Goal: Transaction & Acquisition: Purchase product/service

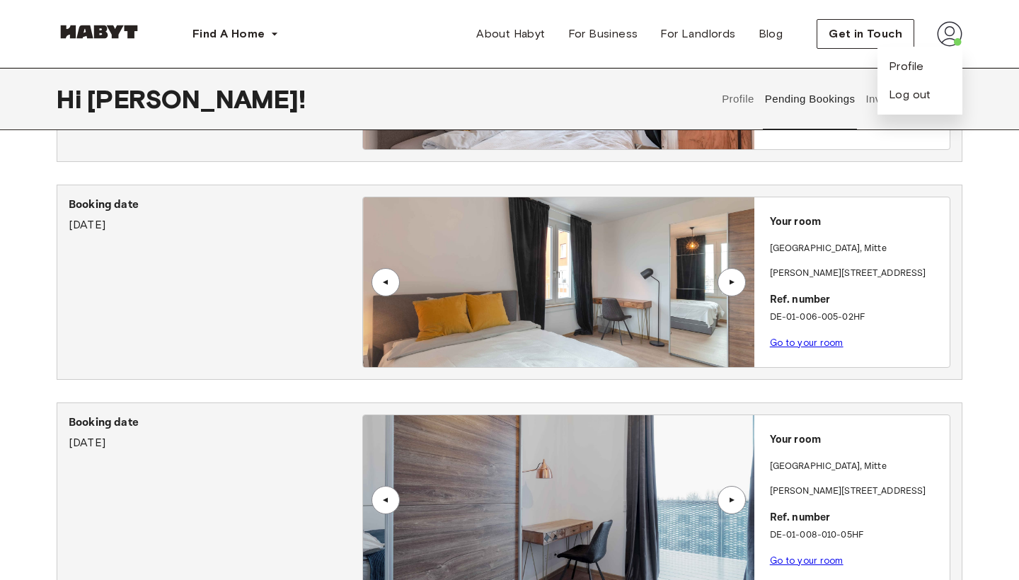
scroll to position [864, 0]
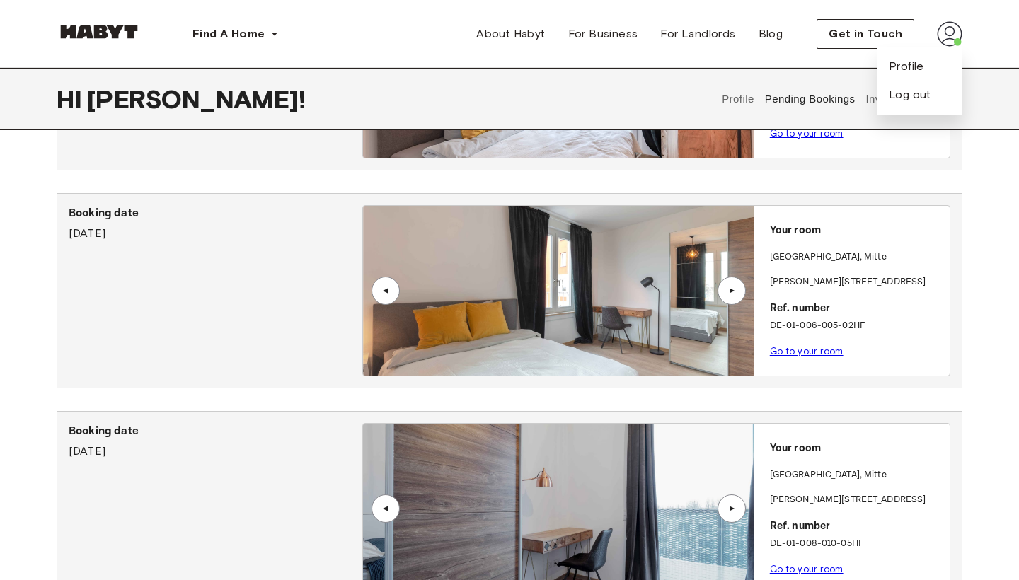
drag, startPoint x: 787, startPoint y: 346, endPoint x: 785, endPoint y: 365, distance: 19.3
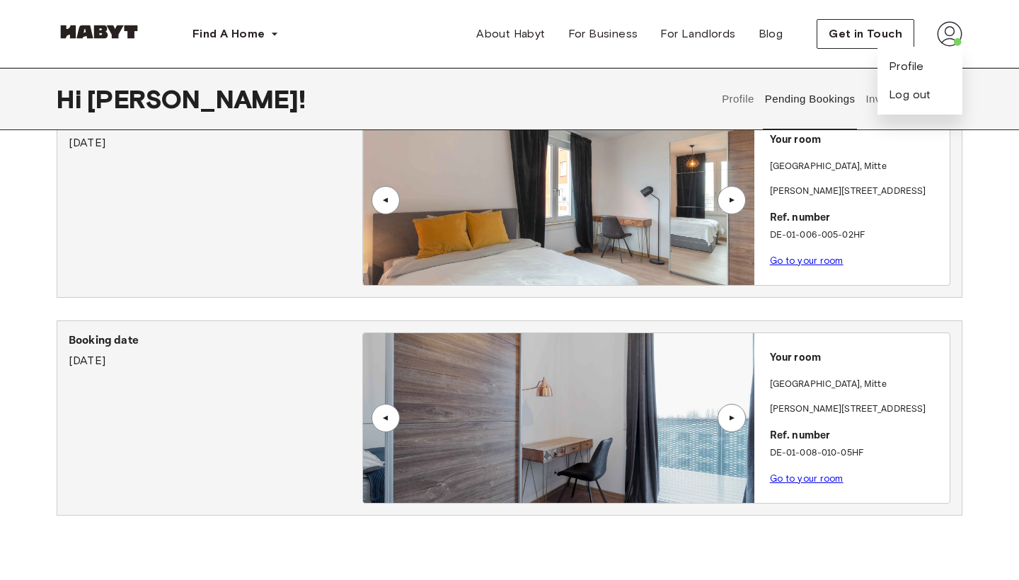
scroll to position [972, 0]
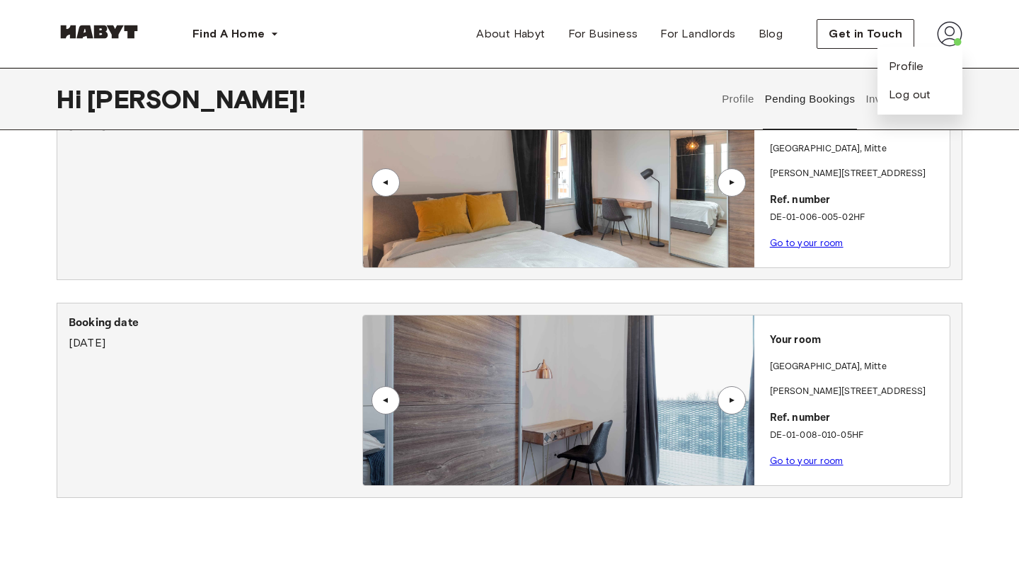
click at [789, 458] on link "Go to your room" at bounding box center [807, 461] width 74 height 11
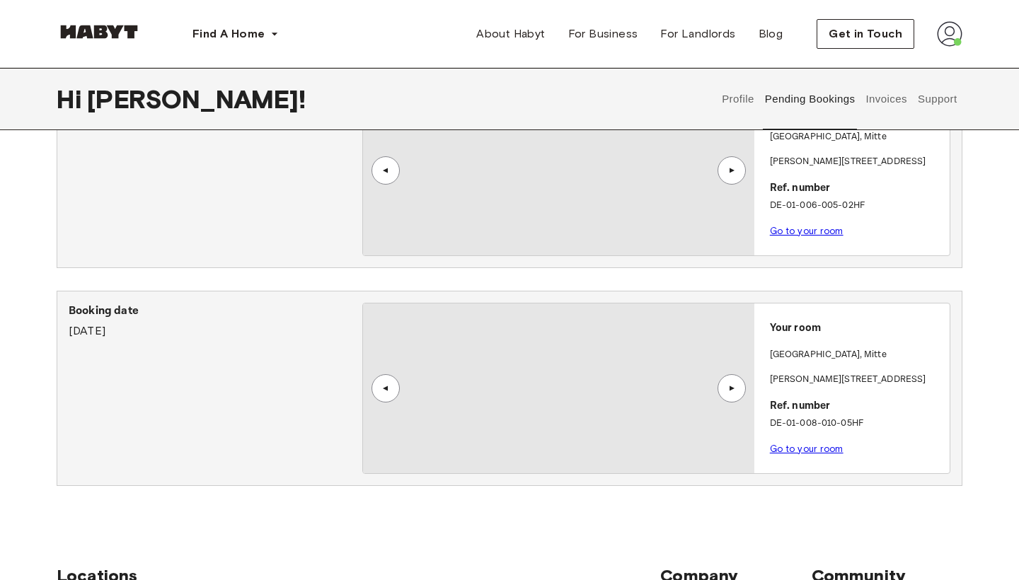
scroll to position [937, 0]
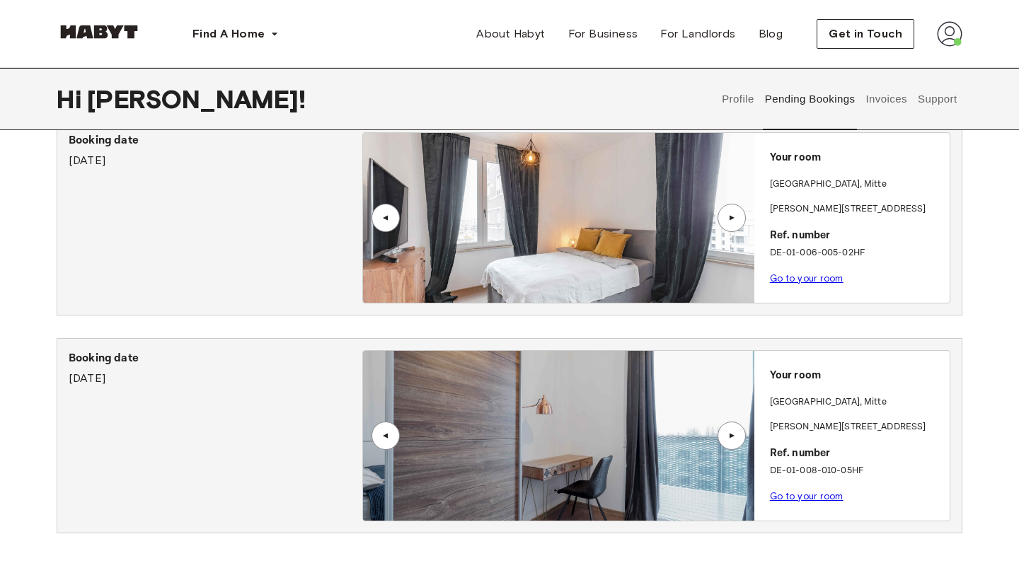
click at [803, 496] on link "Go to your room" at bounding box center [807, 496] width 74 height 11
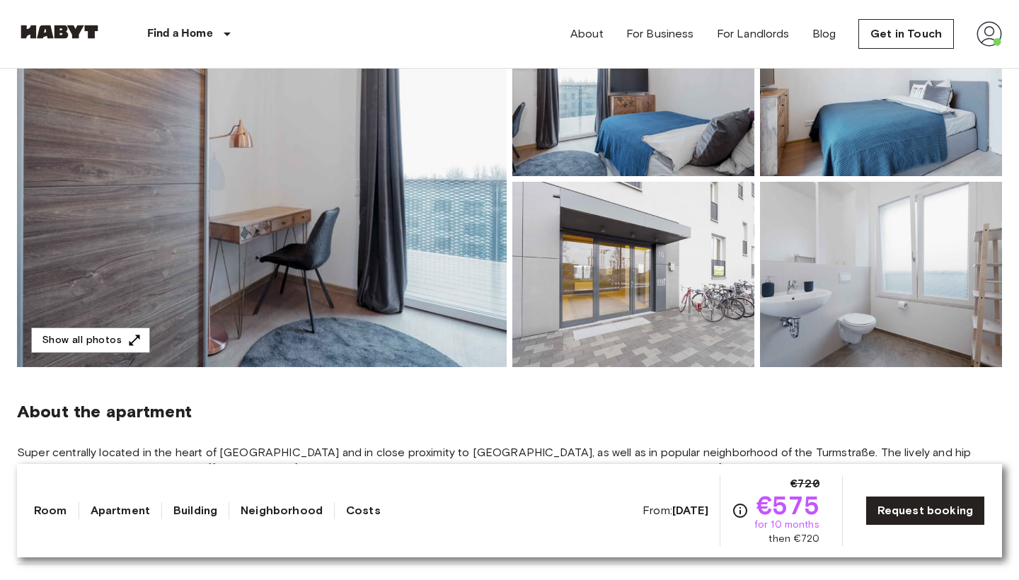
scroll to position [204, 0]
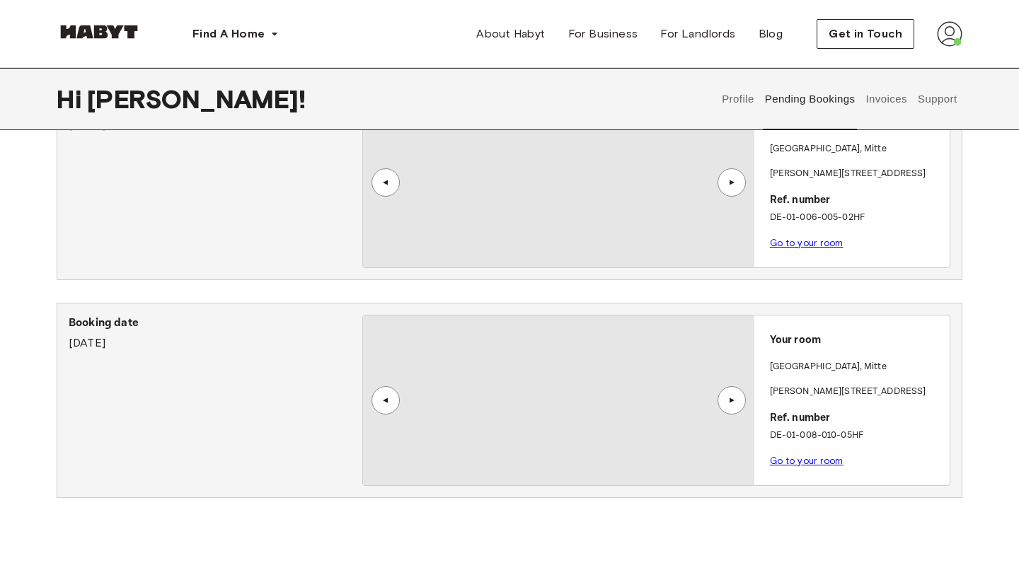
scroll to position [970, 0]
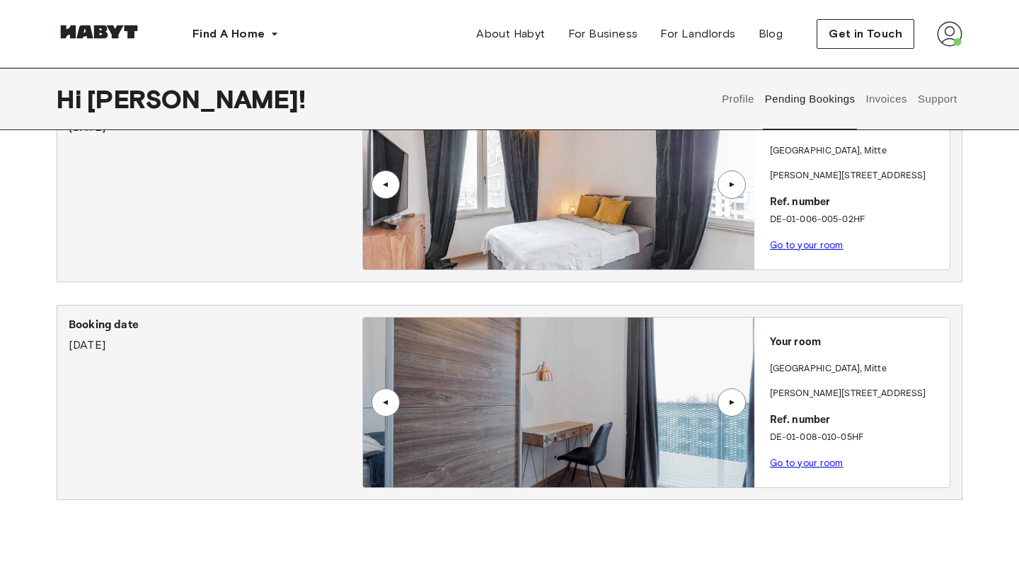
click at [787, 244] on link "Go to your room" at bounding box center [807, 245] width 74 height 11
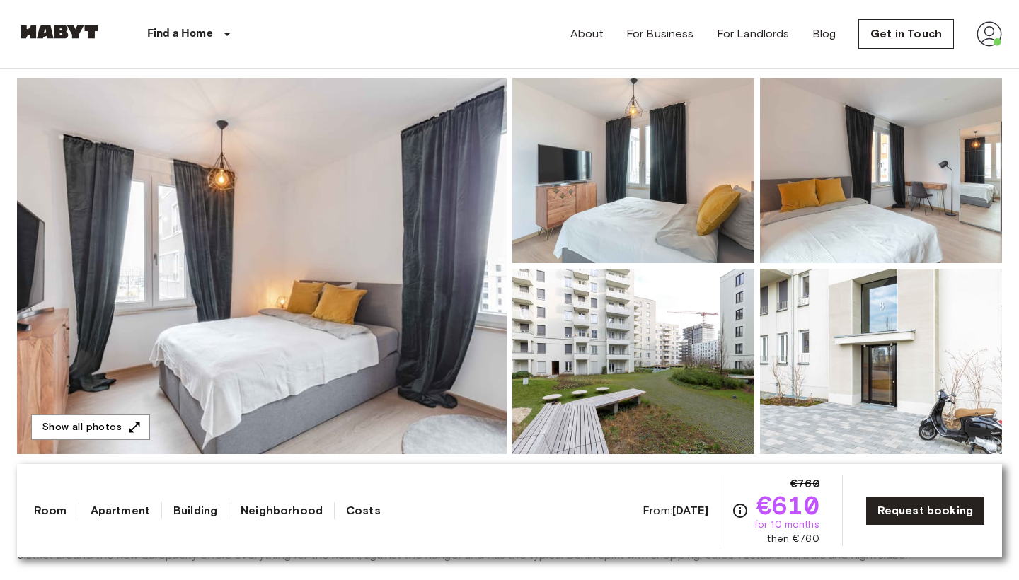
scroll to position [114, 0]
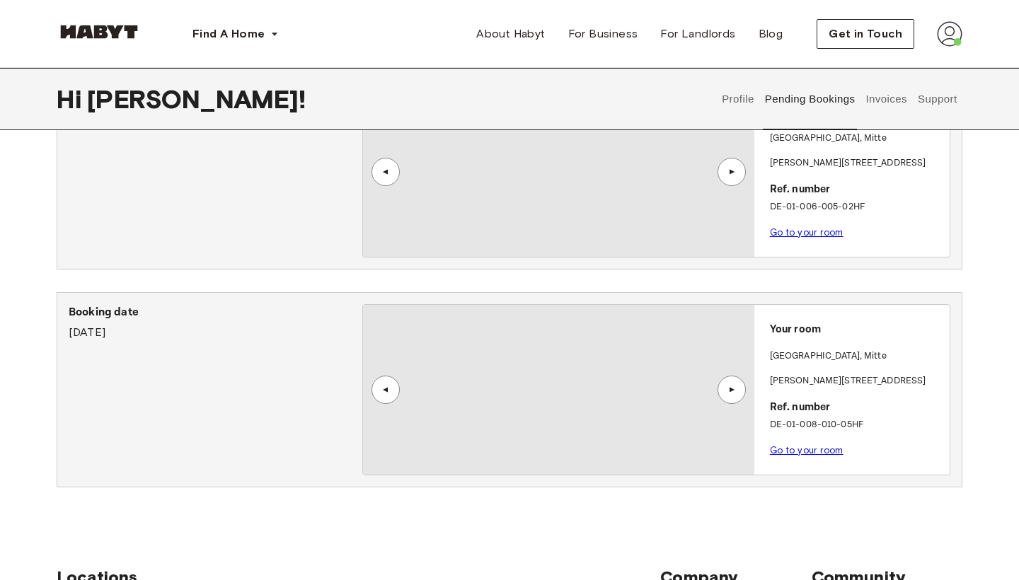
scroll to position [983, 0]
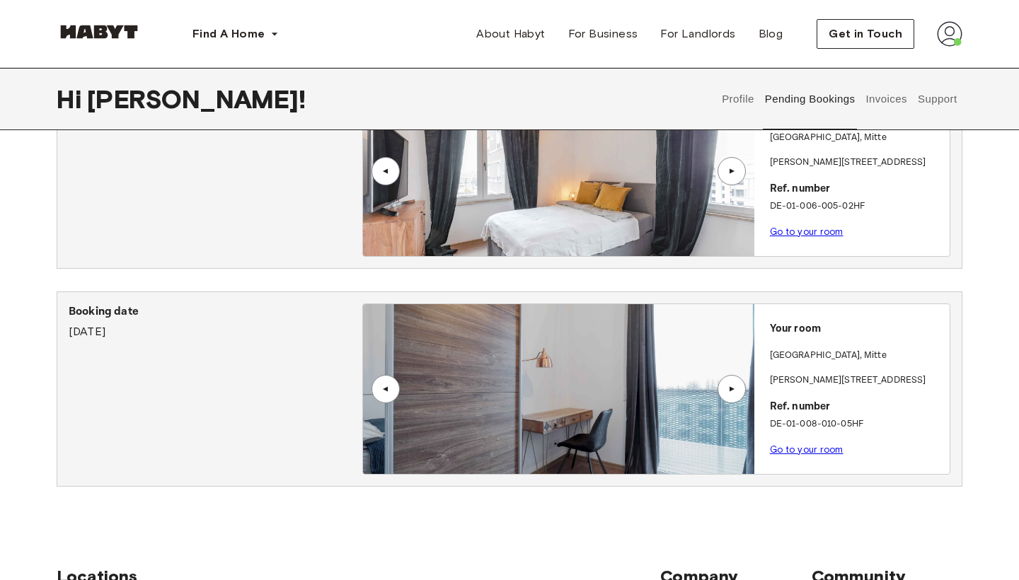
click at [788, 451] on link "Go to your room" at bounding box center [807, 449] width 74 height 11
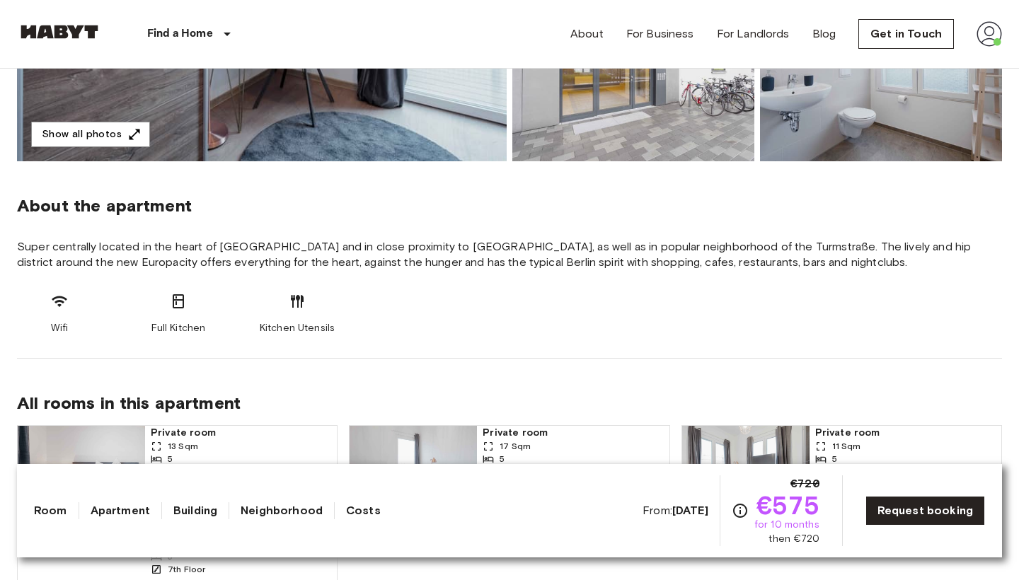
scroll to position [371, 0]
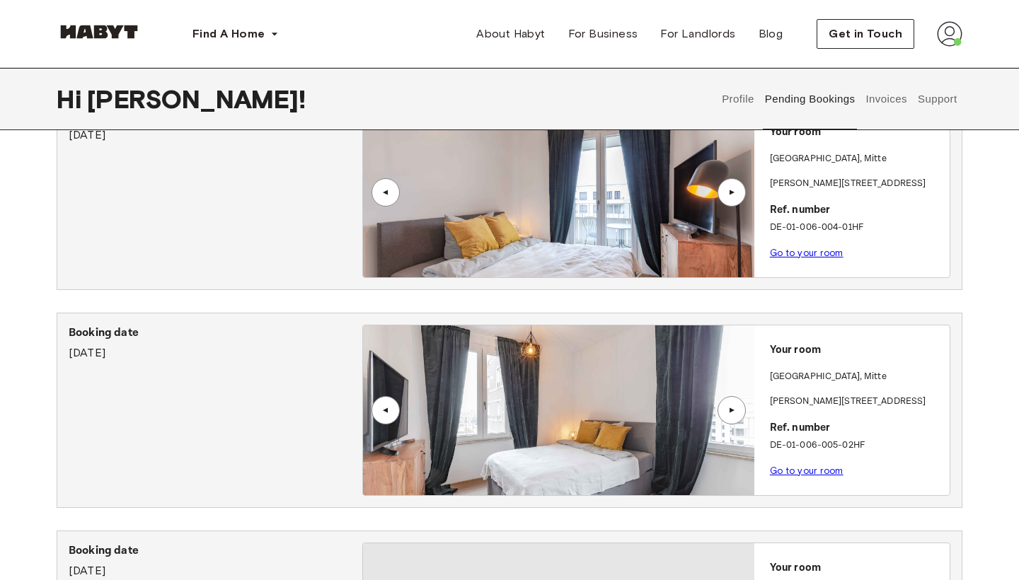
scroll to position [742, 0]
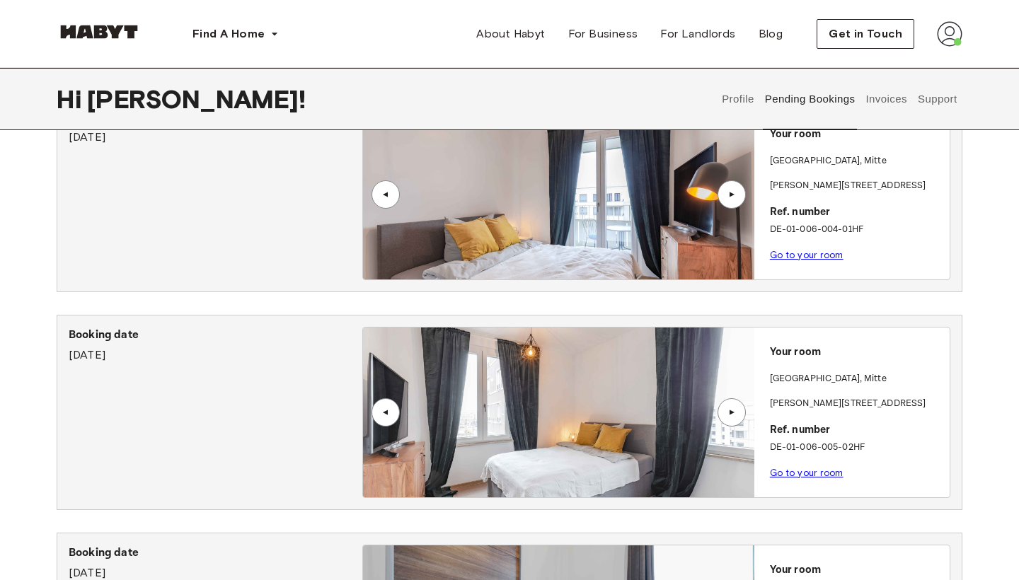
click at [807, 252] on link "Go to your room" at bounding box center [807, 255] width 74 height 11
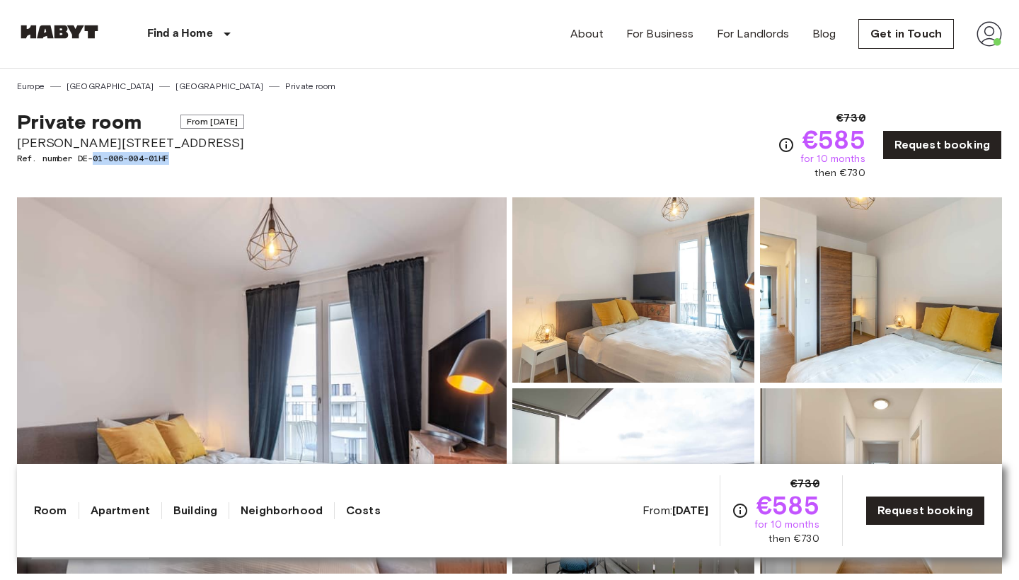
drag, startPoint x: 178, startPoint y: 159, endPoint x: 95, endPoint y: 159, distance: 83.5
click at [95, 159] on span "Ref. number DE-01-006-004-01HF" at bounding box center [130, 158] width 227 height 13
click at [207, 151] on span "Klara Franke Straße 8" at bounding box center [130, 143] width 227 height 18
drag, startPoint x: 202, startPoint y: 151, endPoint x: 38, endPoint y: 156, distance: 164.2
click at [38, 156] on div "Private room From Oct 4 2025 Klara Franke Straße 8 Ref. number DE-01-006-004-01…" at bounding box center [130, 145] width 227 height 71
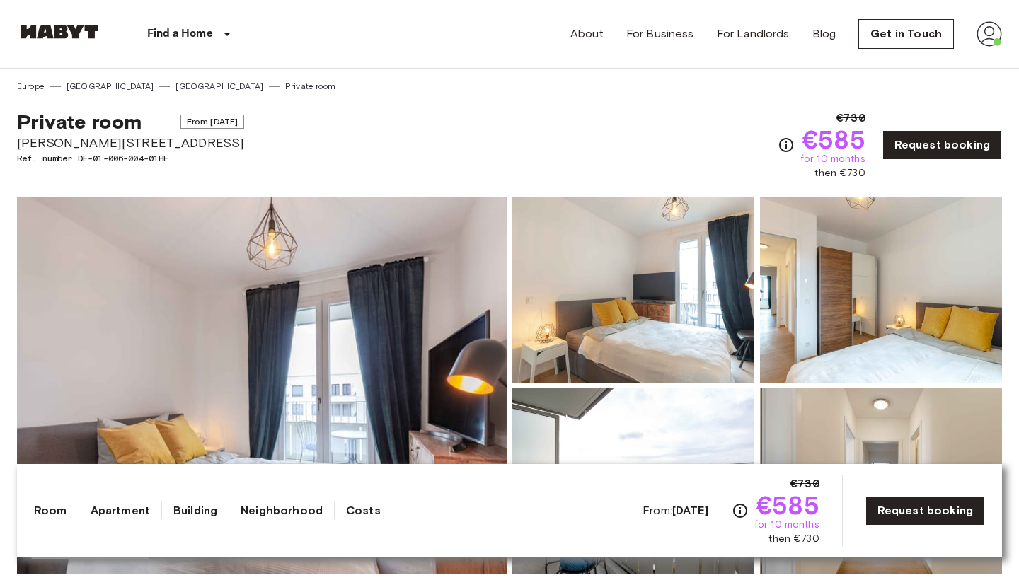
click at [46, 159] on span "Ref. number DE-01-006-004-01HF" at bounding box center [130, 158] width 227 height 13
drag, startPoint x: 178, startPoint y: 159, endPoint x: 11, endPoint y: 158, distance: 167.7
click at [264, 158] on div "Private room From Oct 4 2025 Klara Franke Straße 8 Ref. number DE-01-006-004-01…" at bounding box center [509, 137] width 985 height 88
drag, startPoint x: 177, startPoint y: 156, endPoint x: 33, endPoint y: 170, distance: 144.2
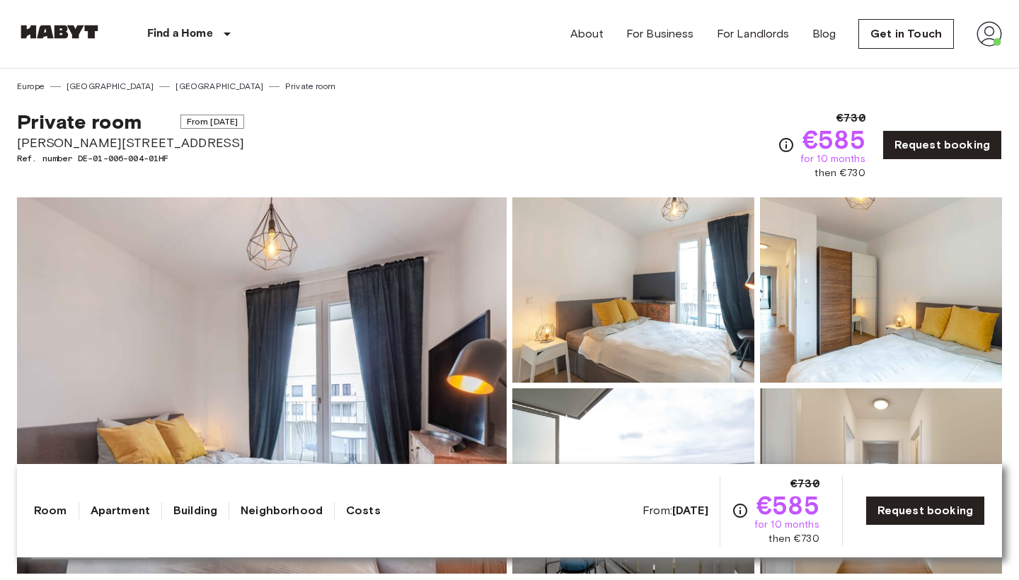
click at [33, 170] on div "Private room From Oct 4 2025 Klara Franke Straße 8 Ref. number DE-01-006-004-01…" at bounding box center [130, 145] width 227 height 71
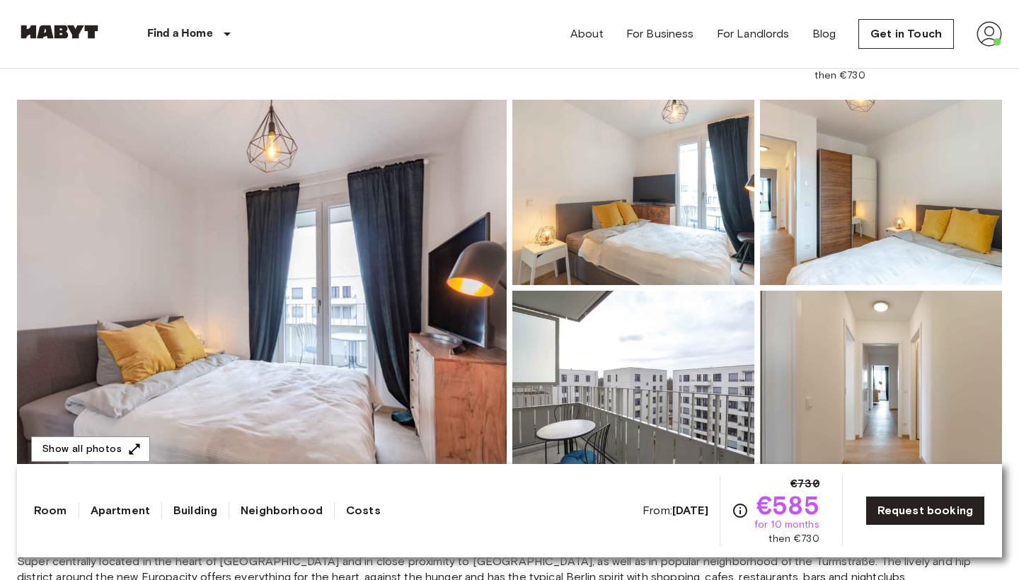
scroll to position [97, 0]
click at [248, 243] on img at bounding box center [262, 288] width 490 height 376
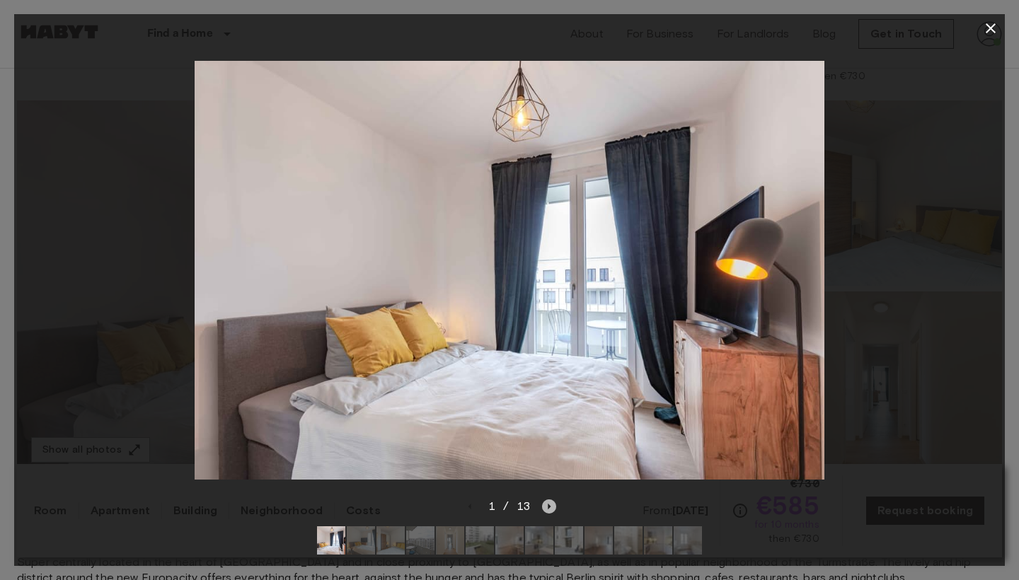
click at [551, 505] on icon "Next image" at bounding box center [549, 506] width 14 height 14
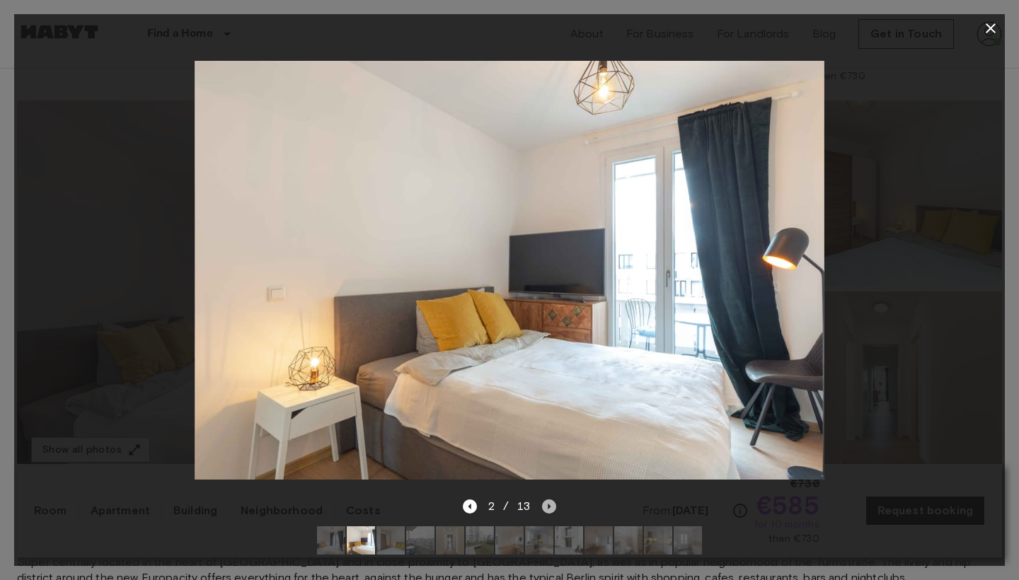
click at [551, 505] on icon "Next image" at bounding box center [549, 506] width 14 height 14
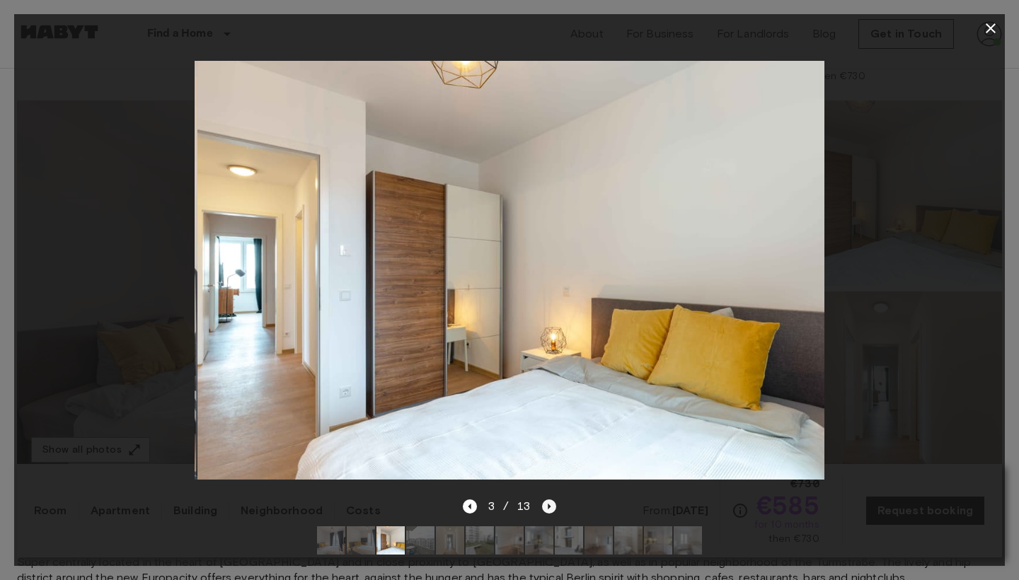
click at [551, 505] on icon "Next image" at bounding box center [549, 506] width 14 height 14
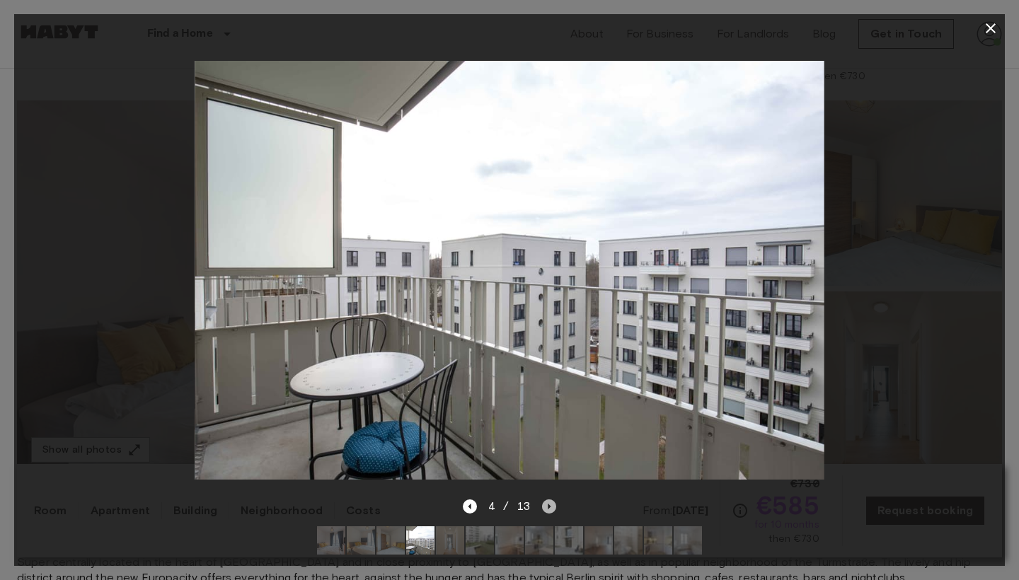
click at [552, 505] on icon "Next image" at bounding box center [549, 506] width 14 height 14
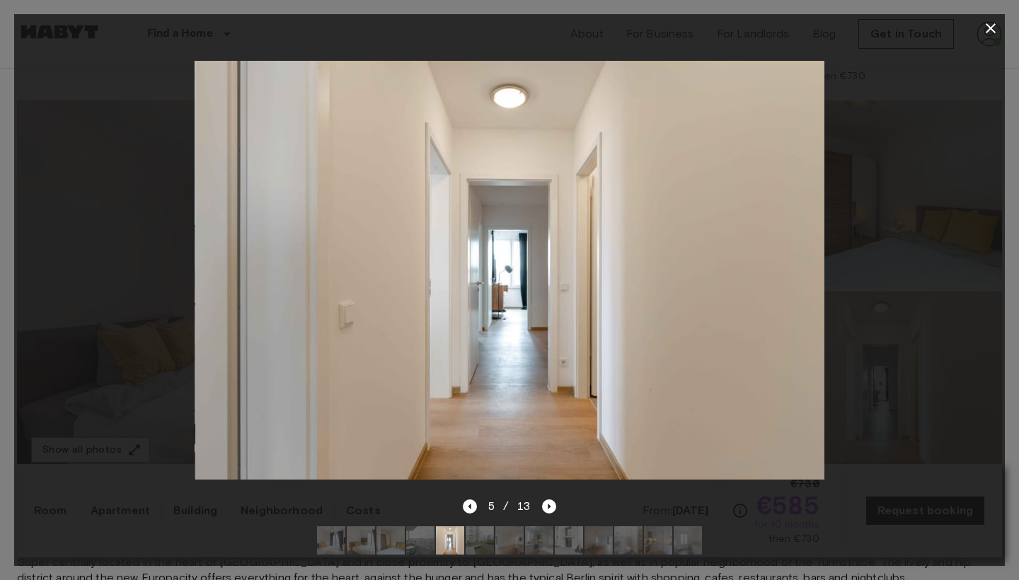
click at [96, 292] on div at bounding box center [509, 270] width 990 height 456
click at [990, 25] on icon "button" at bounding box center [990, 28] width 17 height 17
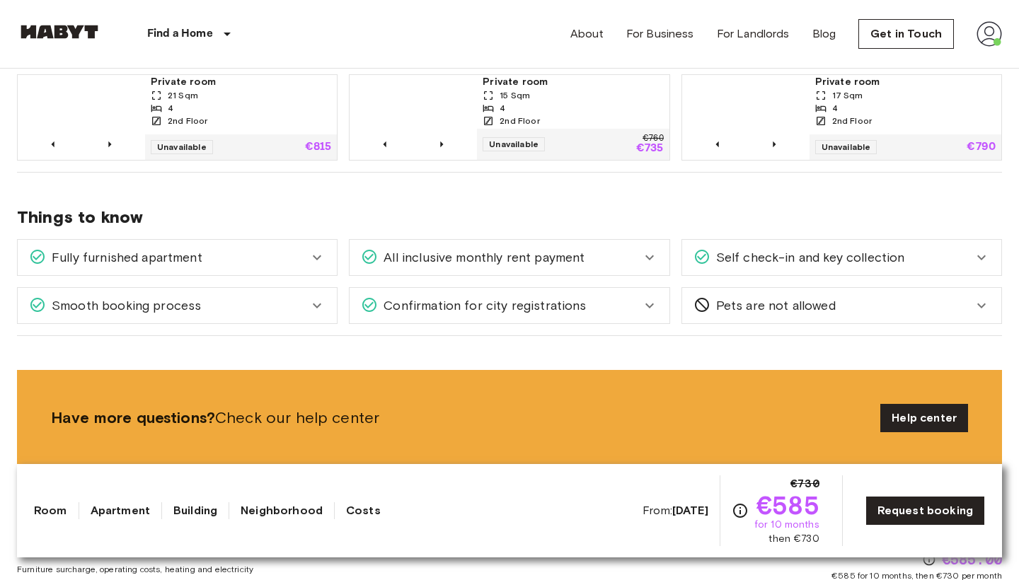
scroll to position [485, 0]
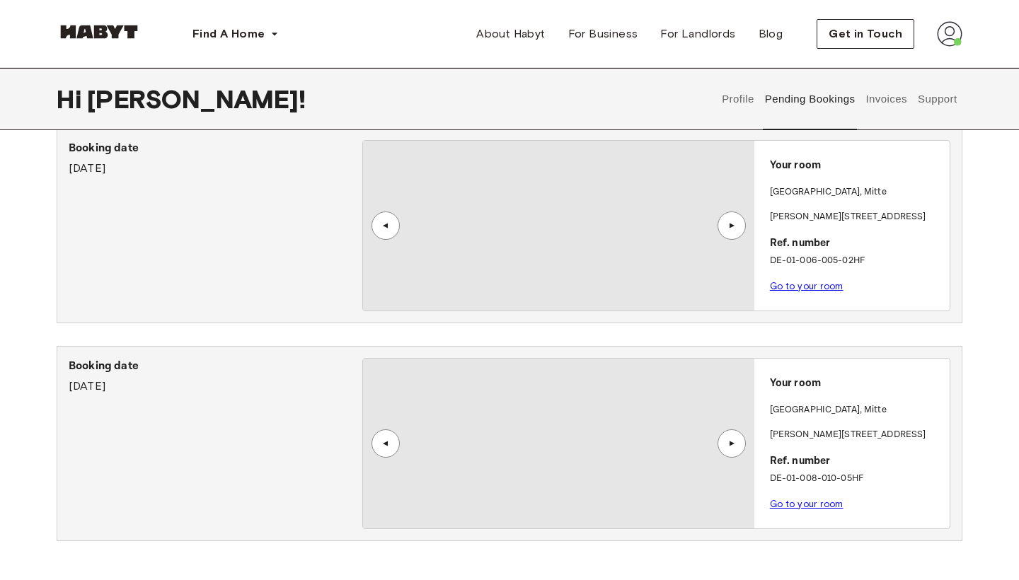
scroll to position [961, 0]
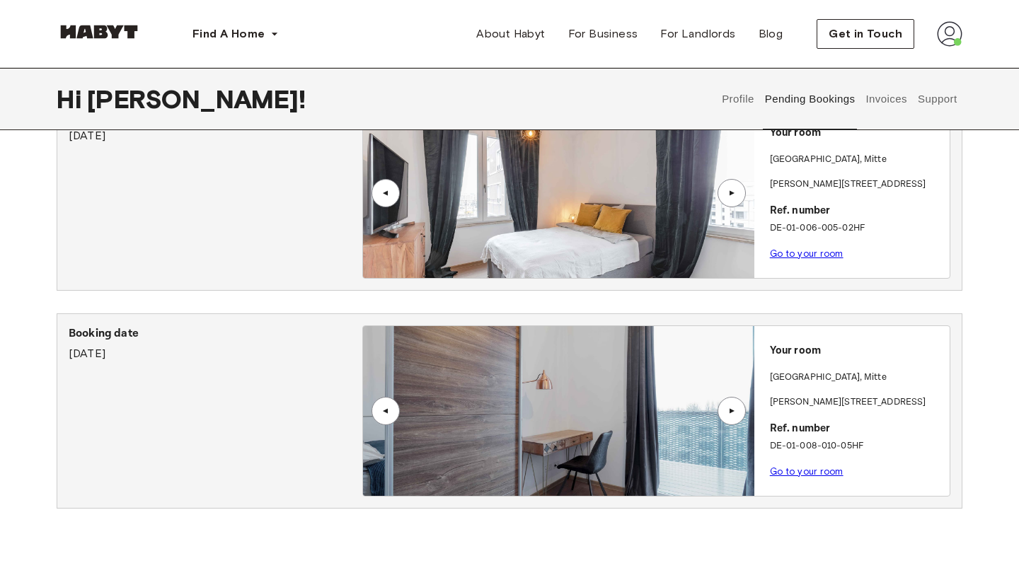
click at [796, 472] on link "Go to your room" at bounding box center [807, 471] width 74 height 11
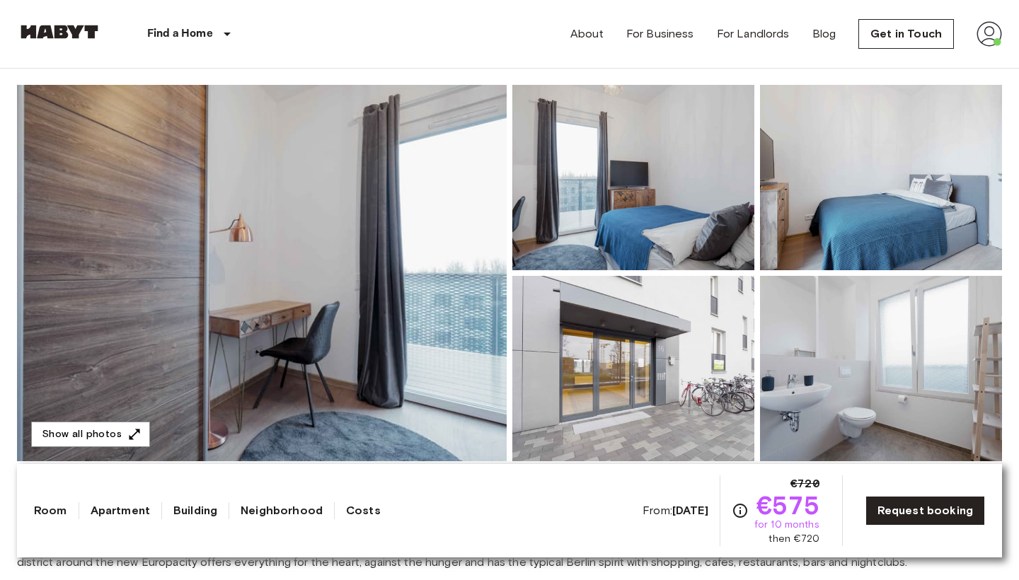
scroll to position [129, 0]
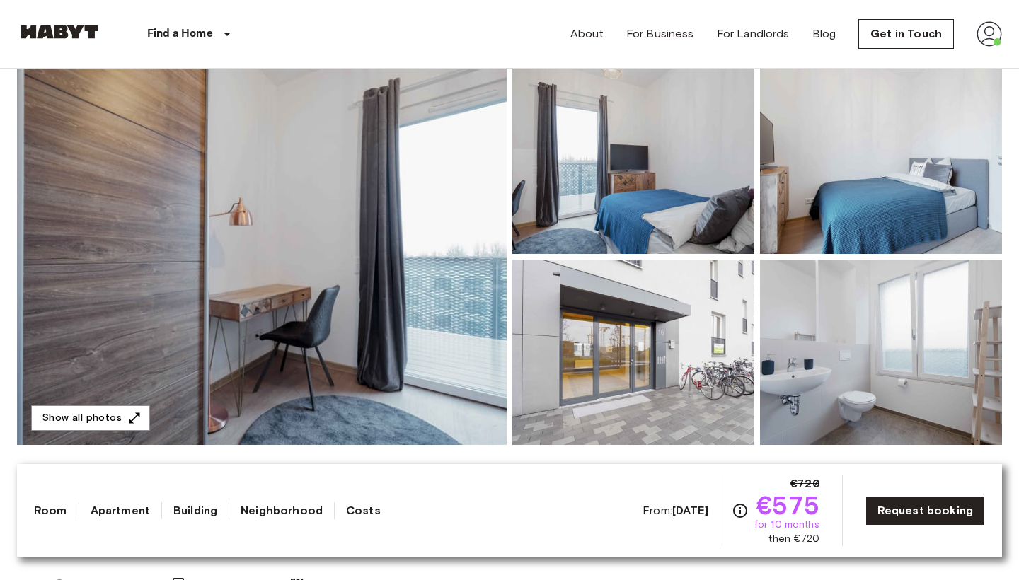
click at [819, 388] on img at bounding box center [881, 352] width 242 height 185
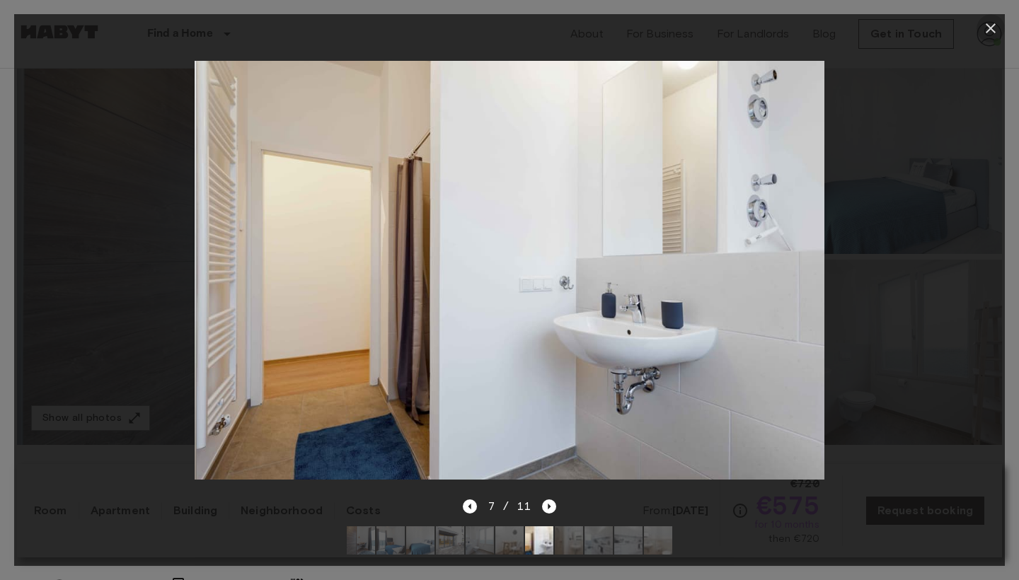
click at [985, 35] on icon "button" at bounding box center [990, 28] width 17 height 17
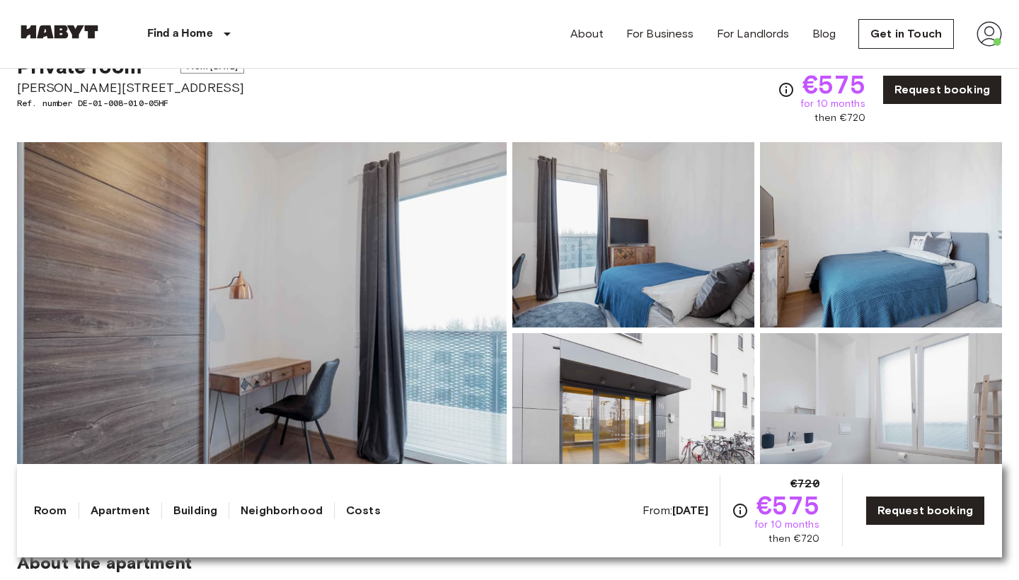
scroll to position [53, 0]
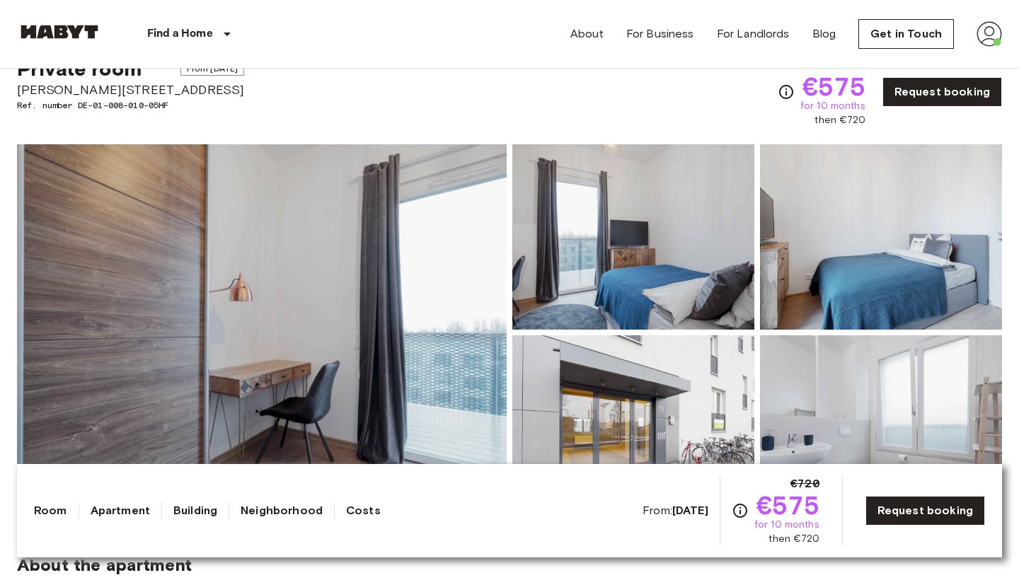
click at [423, 370] on img at bounding box center [262, 332] width 490 height 376
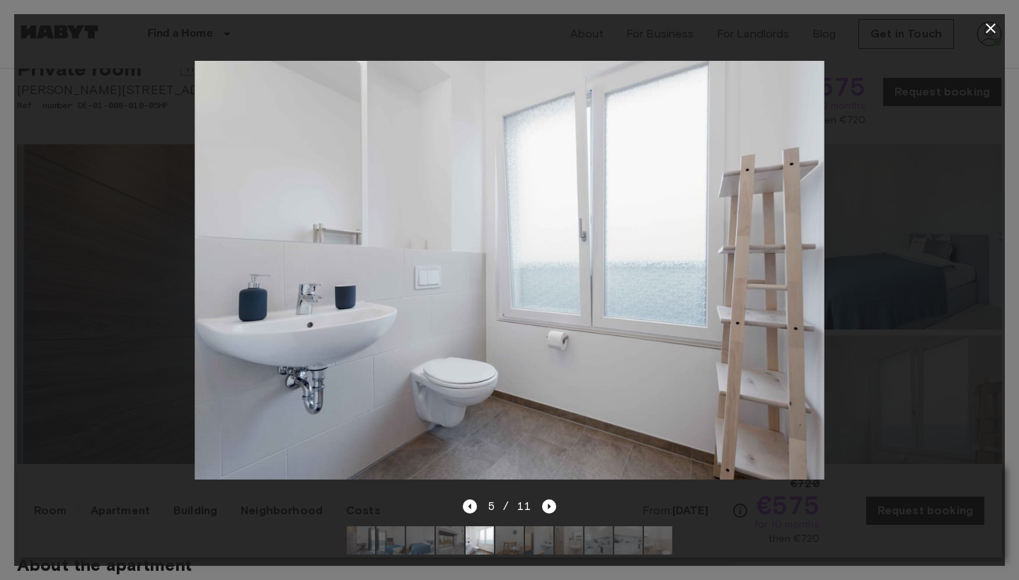
click at [992, 19] on button "button" at bounding box center [990, 28] width 28 height 28
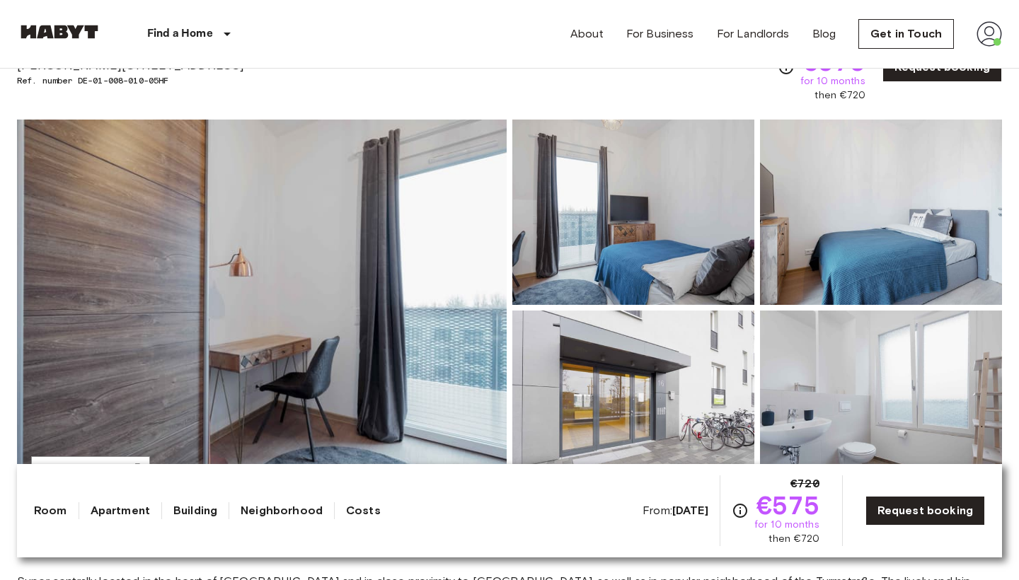
scroll to position [83, 0]
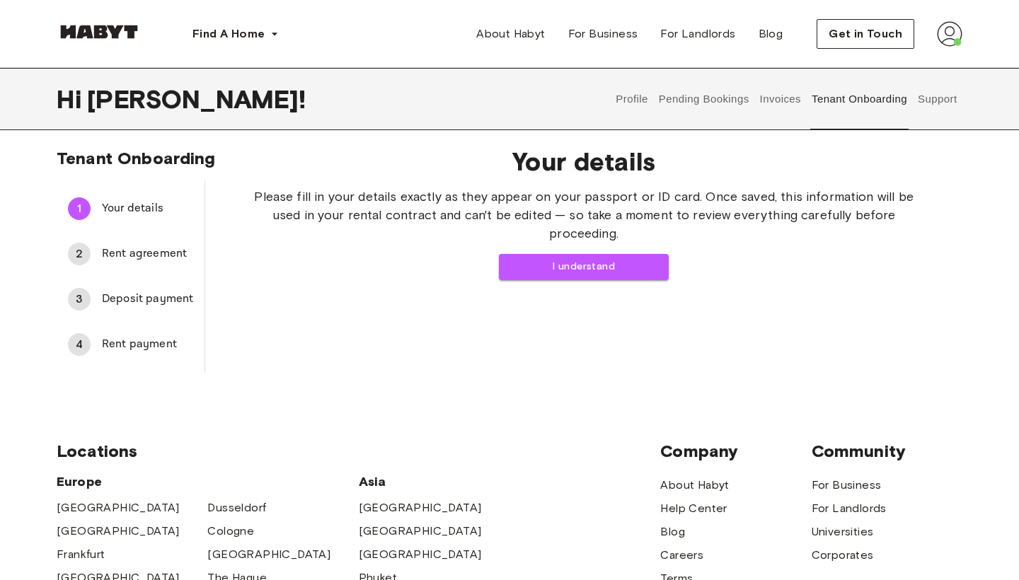
scroll to position [8, 0]
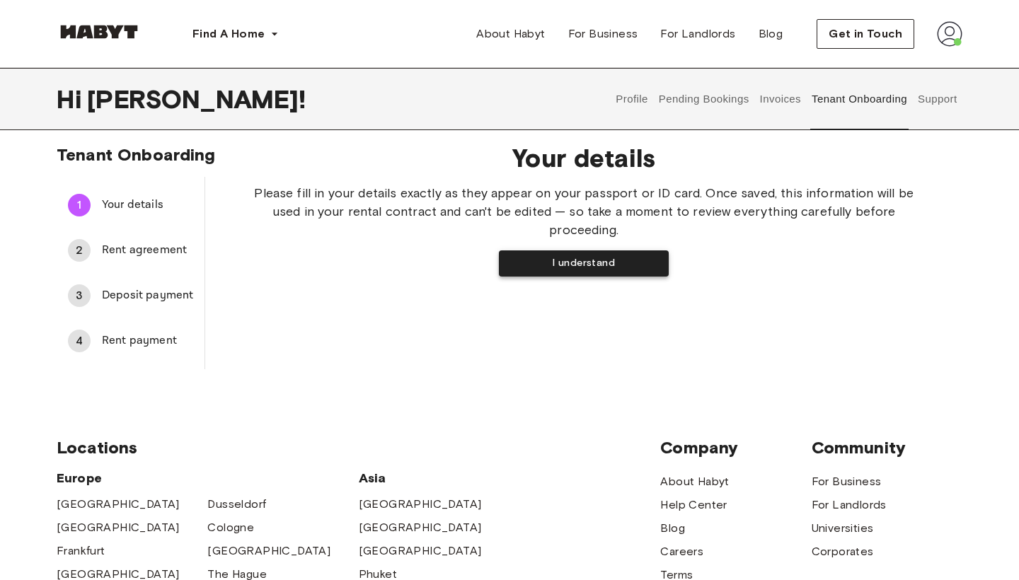
click at [537, 267] on button "I understand" at bounding box center [584, 263] width 170 height 26
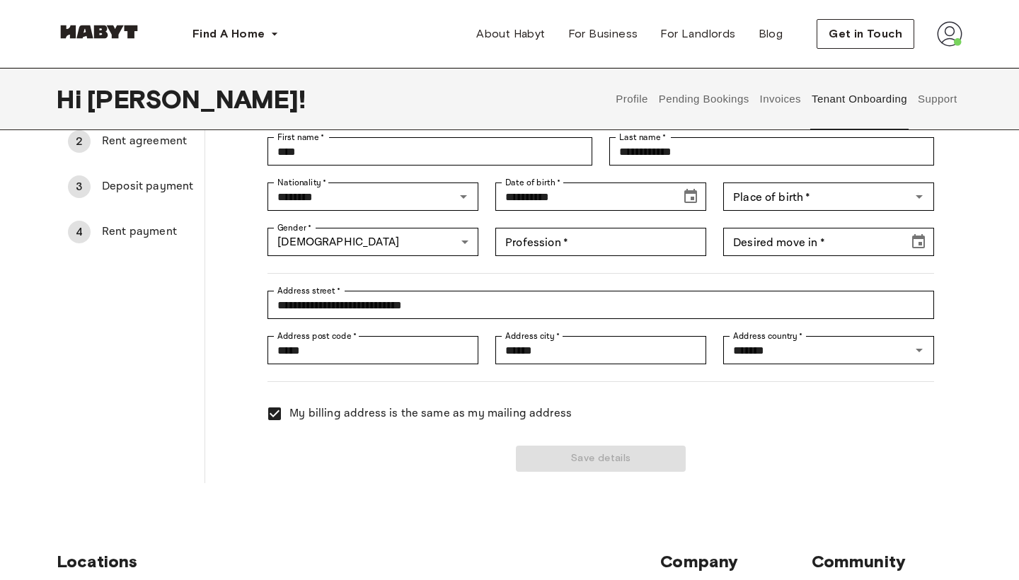
scroll to position [117, 0]
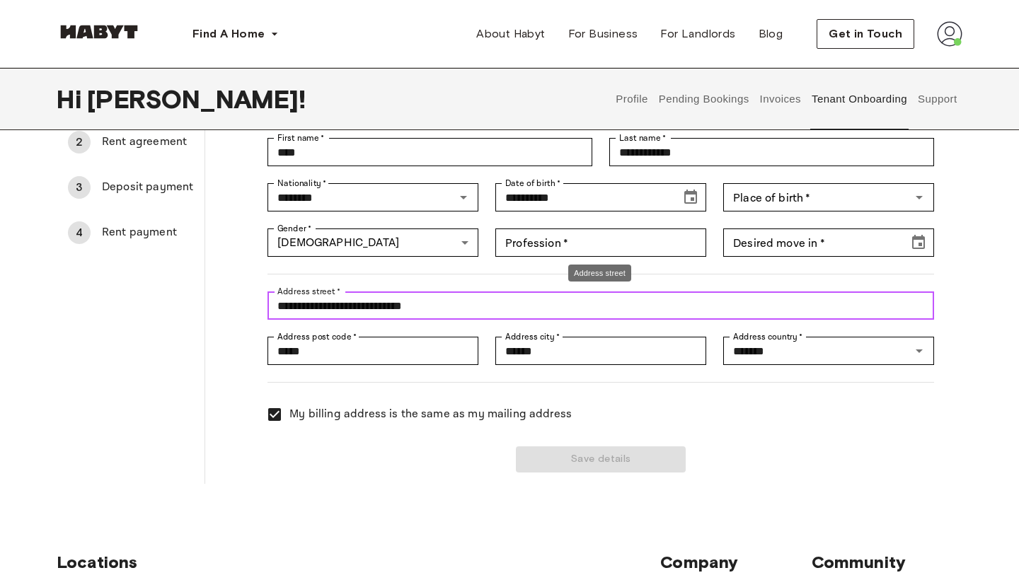
click at [389, 300] on input "**********" at bounding box center [600, 305] width 666 height 28
click at [369, 297] on input "********" at bounding box center [600, 305] width 666 height 28
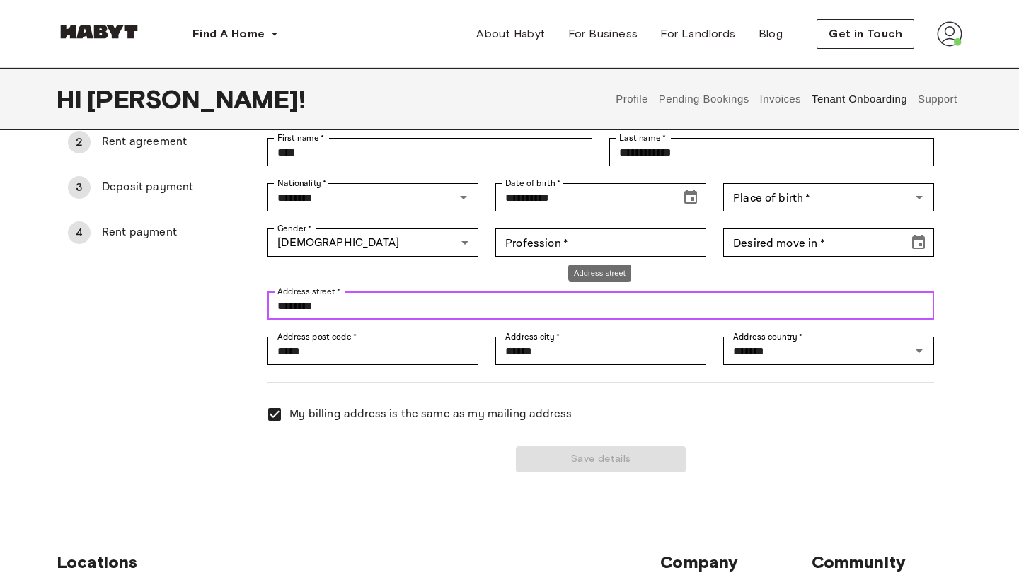
paste input "**********"
drag, startPoint x: 393, startPoint y: 306, endPoint x: 482, endPoint y: 319, distance: 90.8
click at [482, 319] on input "**********" at bounding box center [600, 305] width 666 height 28
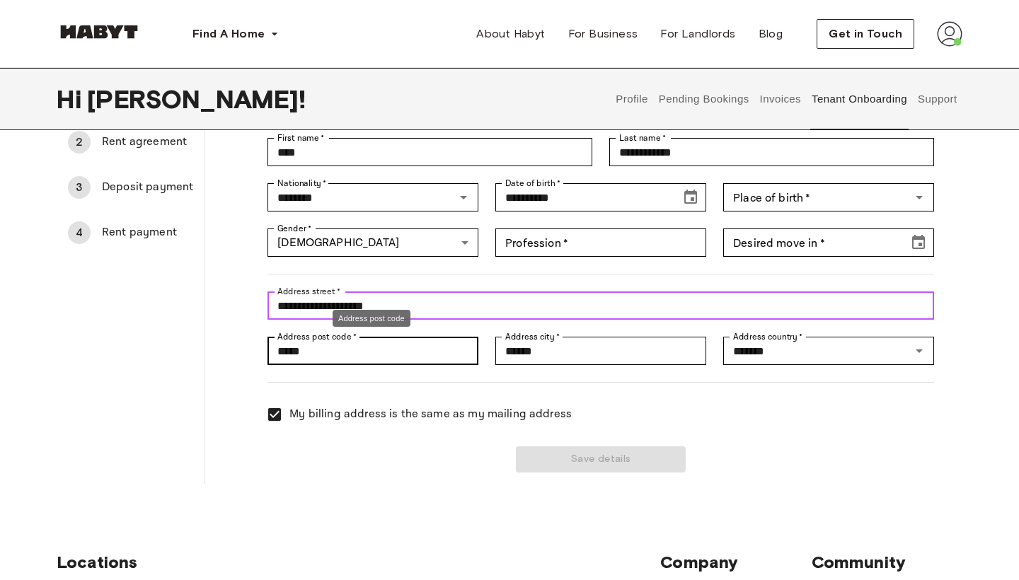
type input "**********"
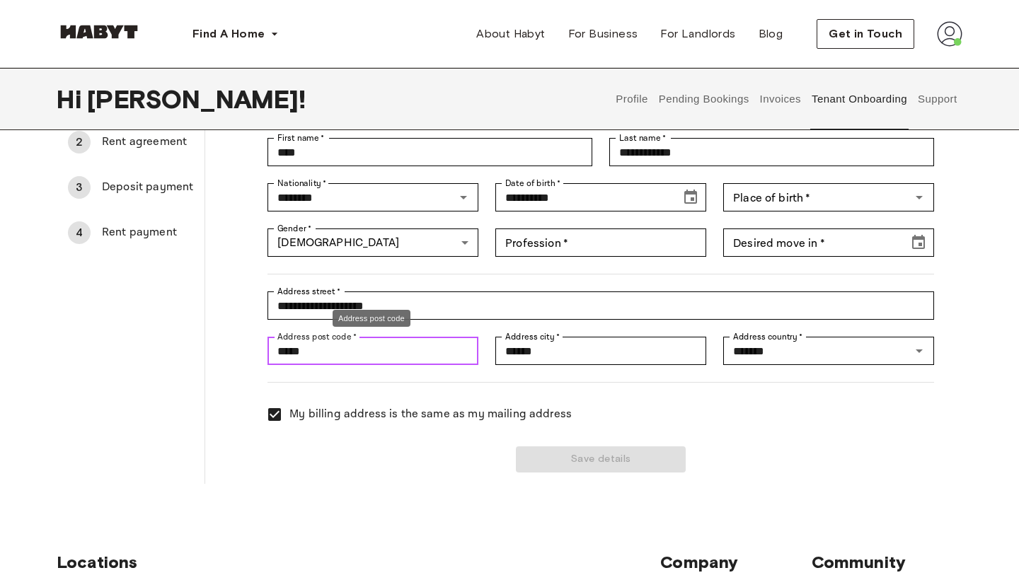
click at [335, 355] on input "*****" at bounding box center [372, 351] width 211 height 28
paste input "Address post code"
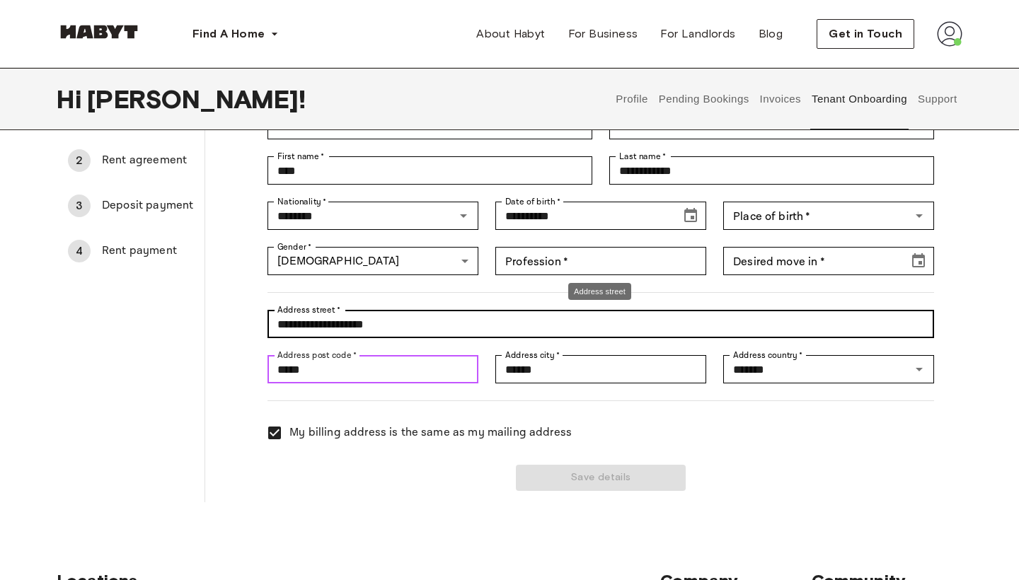
scroll to position [93, 0]
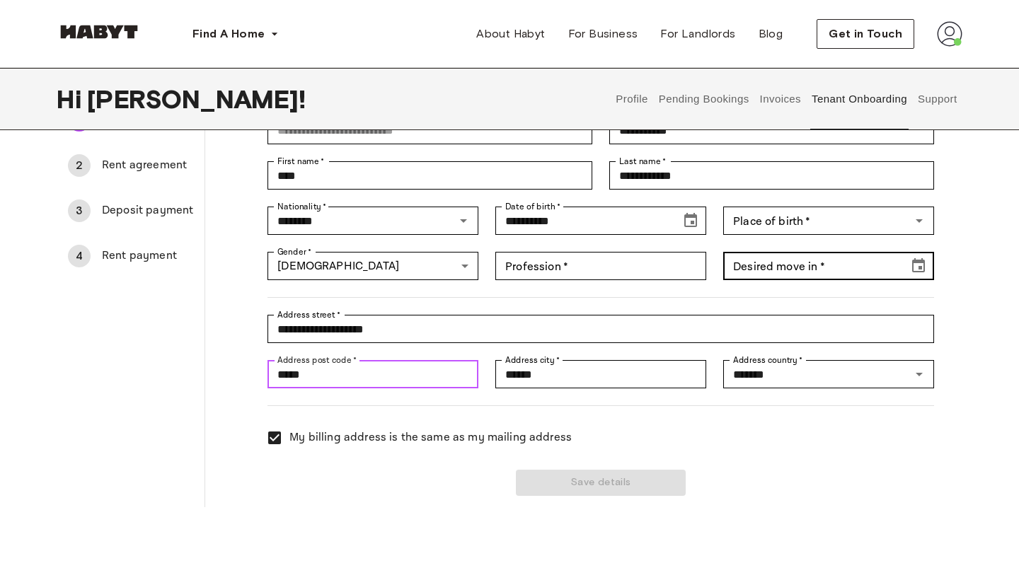
type input "*****"
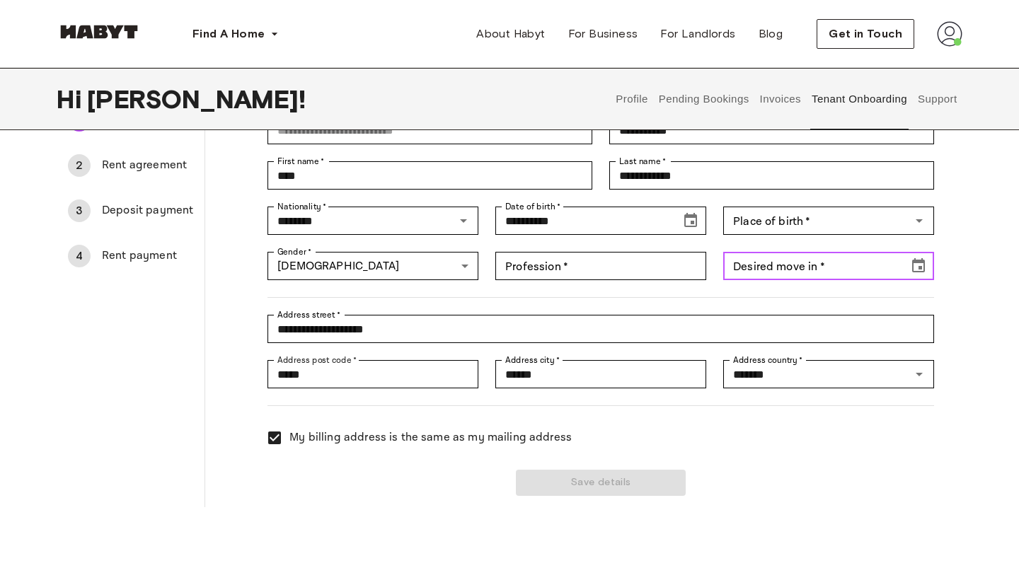
click at [805, 267] on input "Desired move in   *" at bounding box center [810, 266] width 175 height 28
click at [922, 270] on icon "Choose date" at bounding box center [918, 266] width 17 height 17
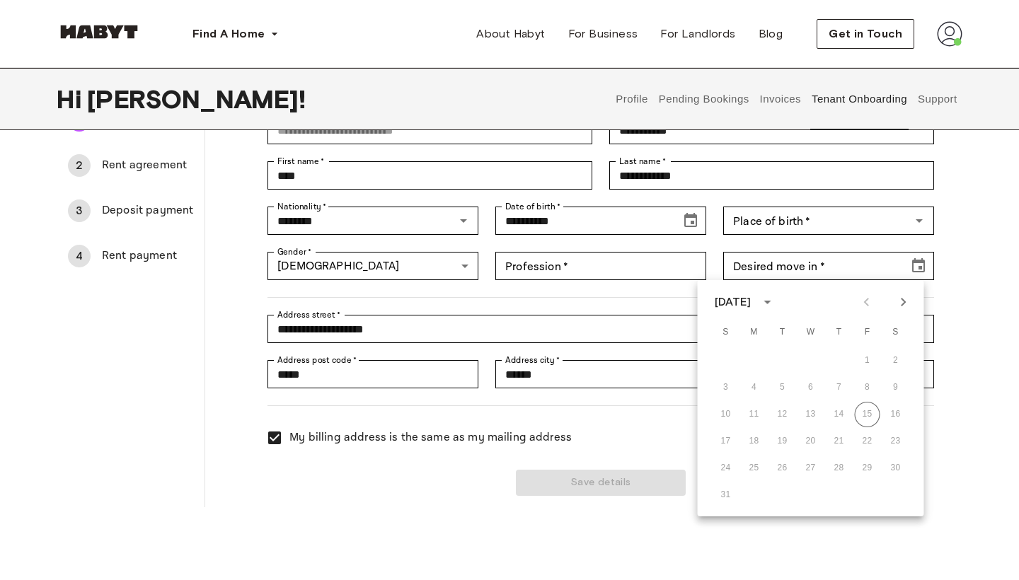
click at [906, 301] on icon "Next month" at bounding box center [903, 302] width 17 height 17
click at [726, 441] on button "19" at bounding box center [725, 441] width 25 height 25
type input "**********"
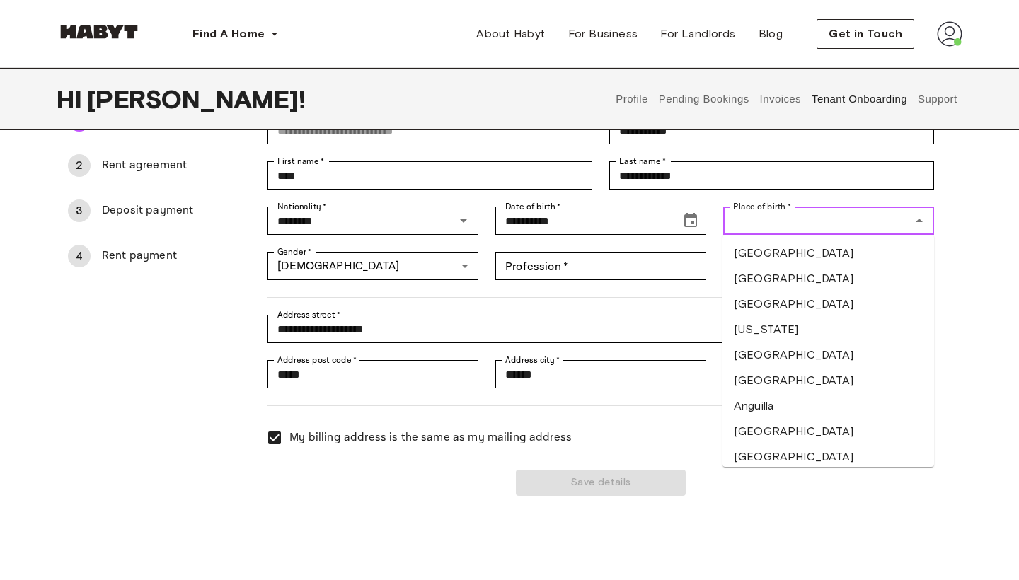
click at [802, 222] on input "Place of birth   *" at bounding box center [816, 221] width 179 height 20
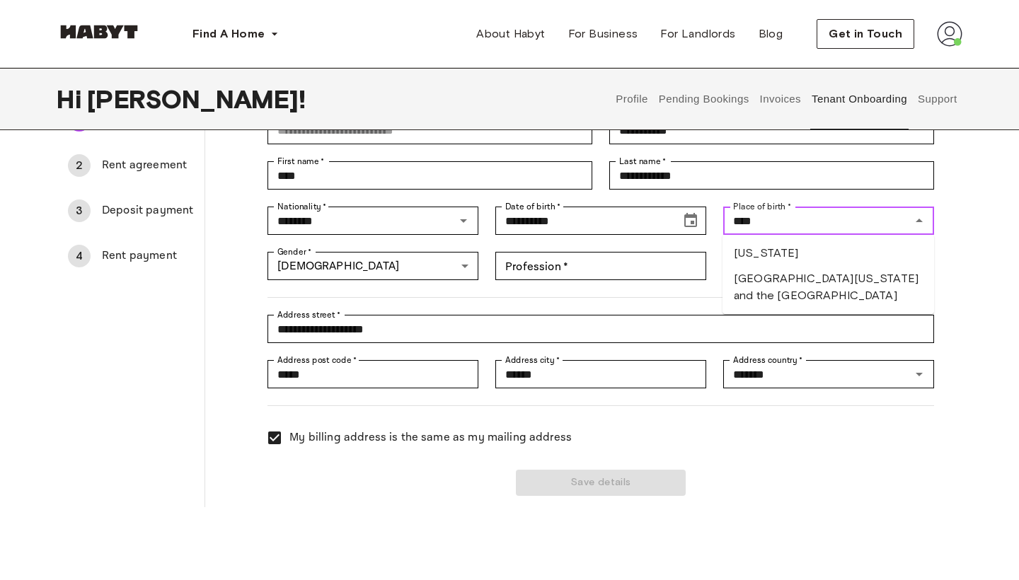
click at [780, 253] on li "Georgia" at bounding box center [828, 253] width 212 height 25
type input "*******"
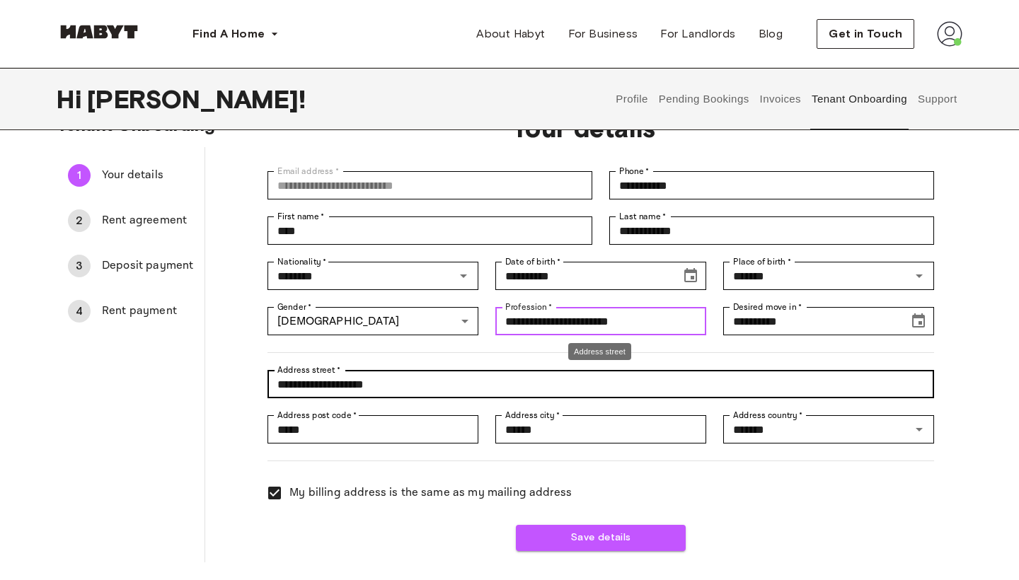
scroll to position [51, 0]
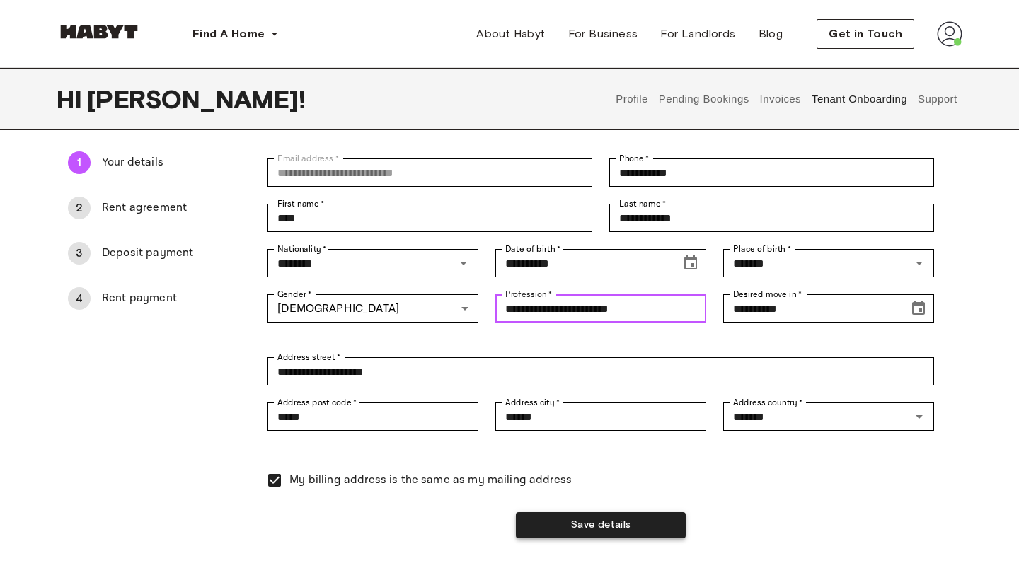
type input "**********"
click at [580, 521] on button "Save details" at bounding box center [601, 525] width 170 height 26
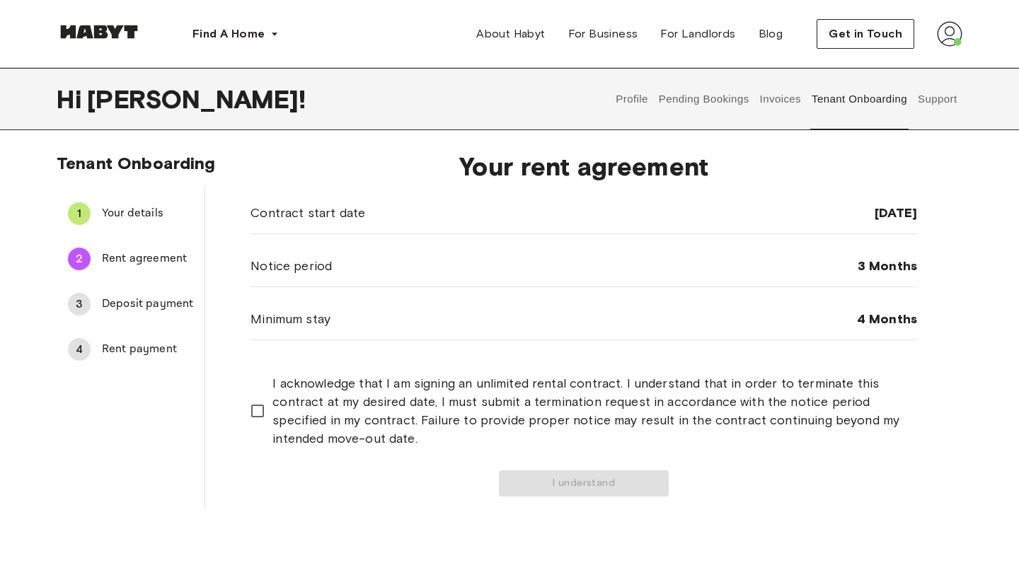
scroll to position [0, 0]
click at [219, 390] on div "Your rent agreement Contract start date 19 Oct 2025 Notice period 3 Months Mini…" at bounding box center [583, 324] width 757 height 368
click at [575, 485] on button "I understand" at bounding box center [584, 483] width 170 height 26
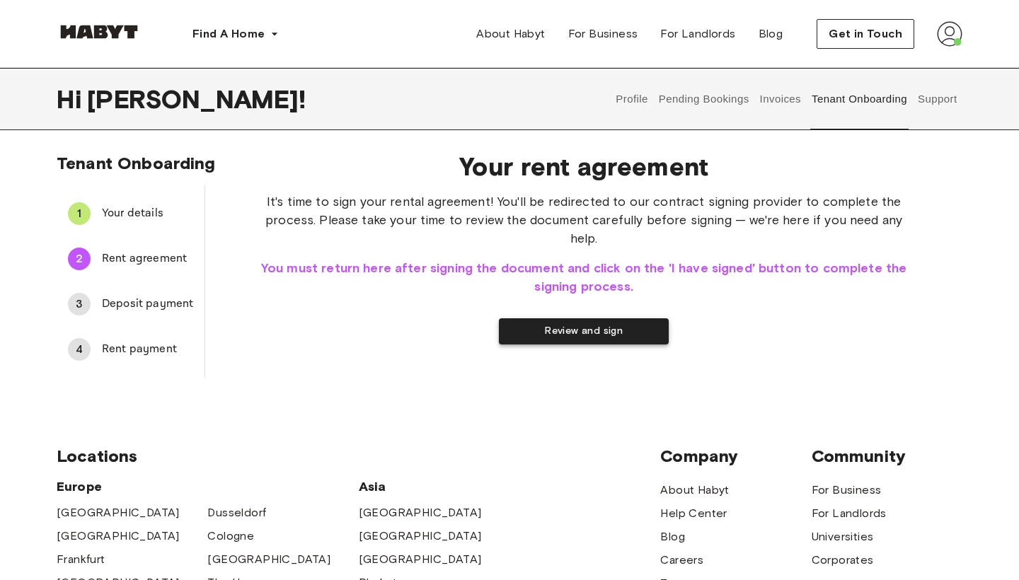
click at [567, 318] on button "Review and sign" at bounding box center [584, 331] width 170 height 26
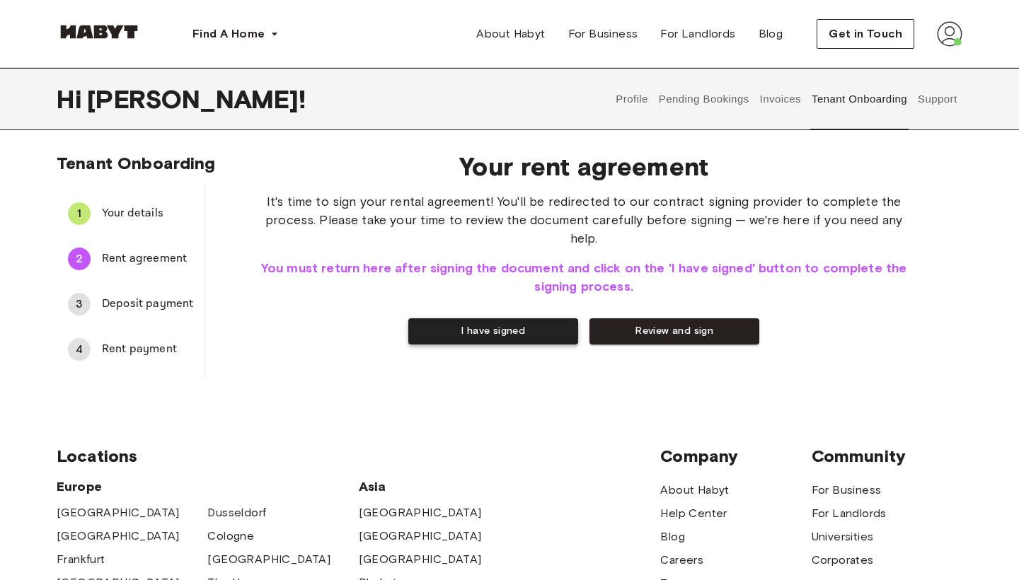
click at [545, 318] on button "I have signed" at bounding box center [493, 331] width 170 height 26
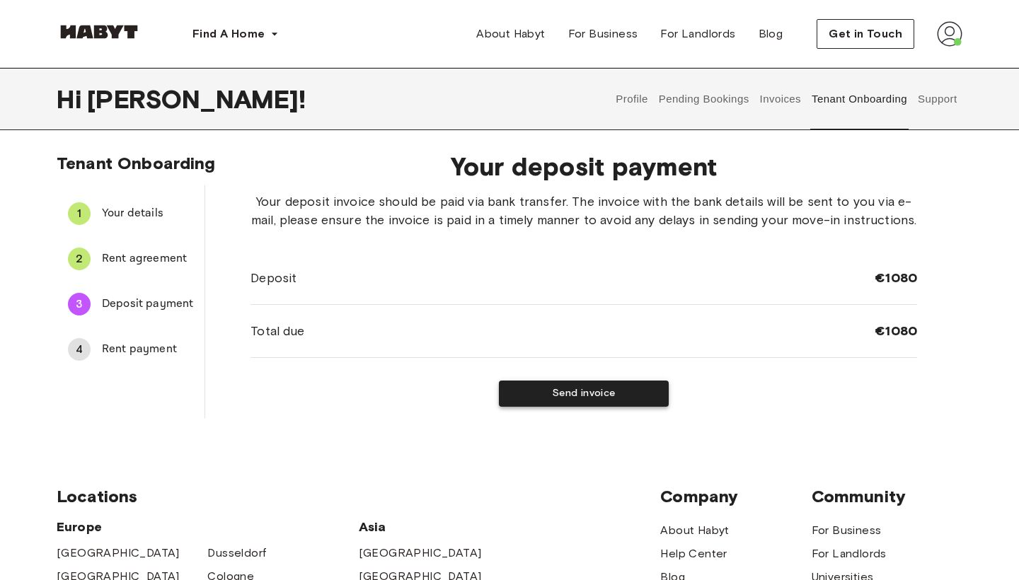
click at [589, 390] on button "Send invoice" at bounding box center [584, 394] width 170 height 26
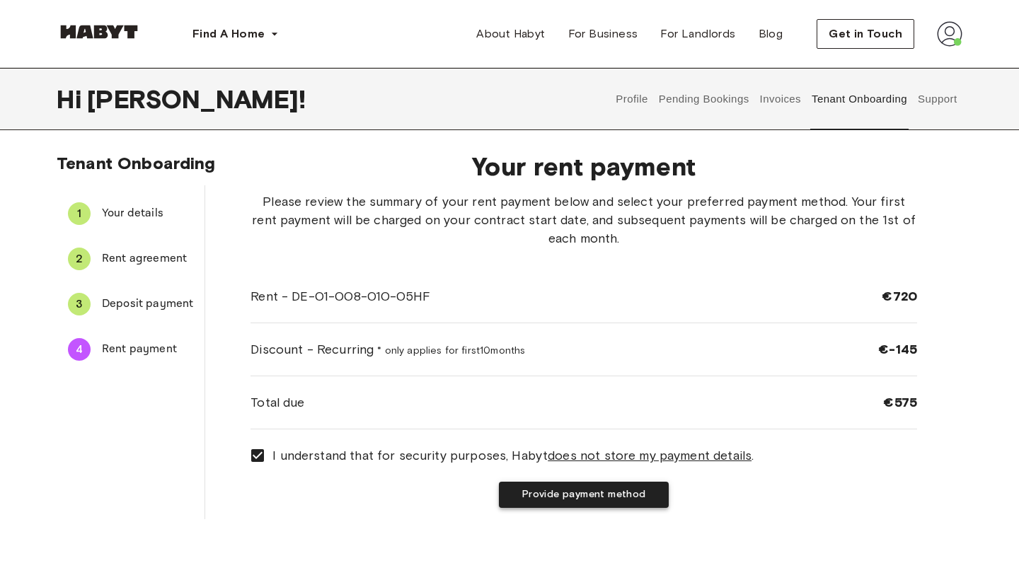
click at [586, 498] on button "Provide payment method" at bounding box center [584, 495] width 170 height 26
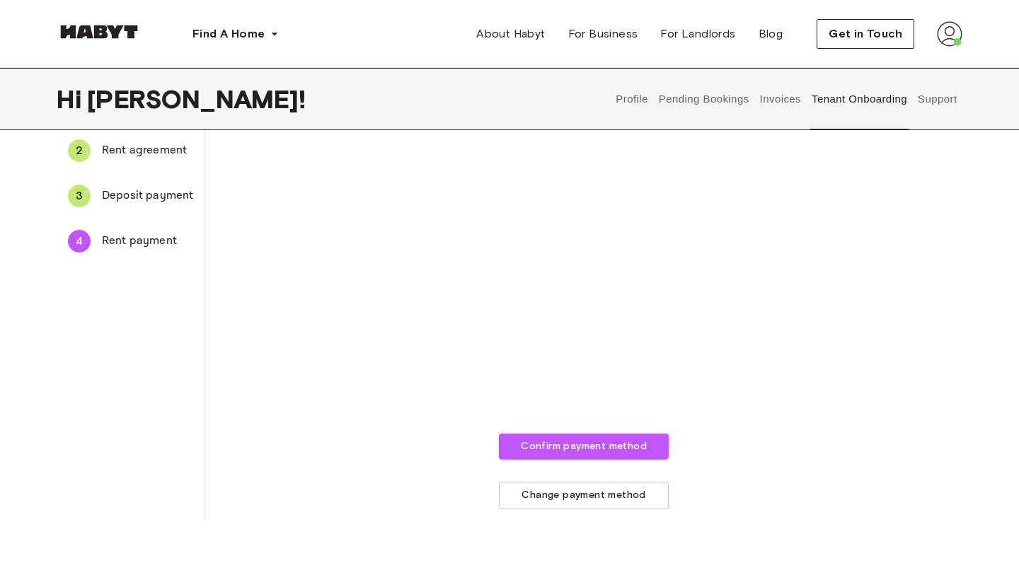
scroll to position [111, 0]
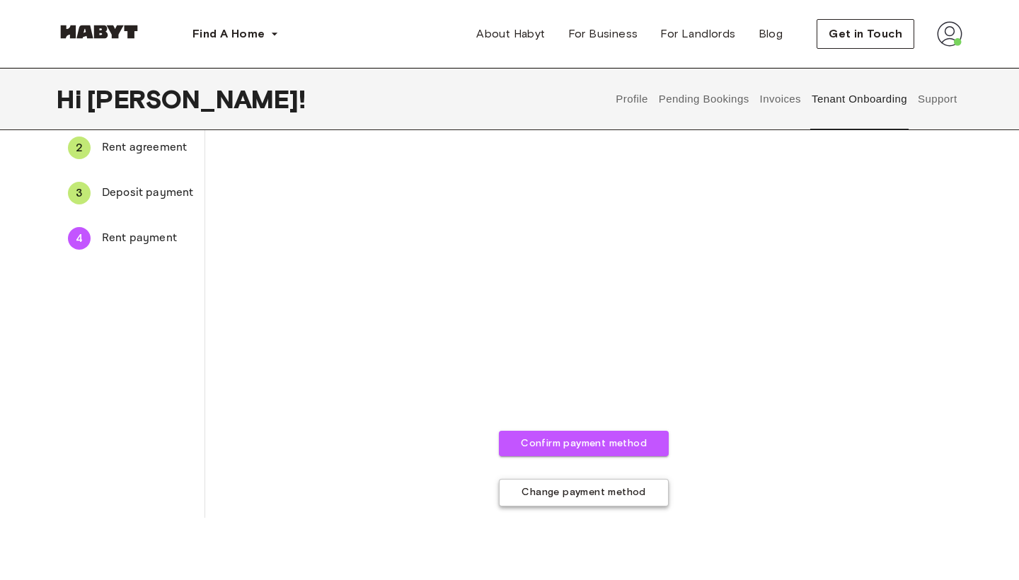
click at [587, 497] on button "Change payment method" at bounding box center [584, 493] width 170 height 28
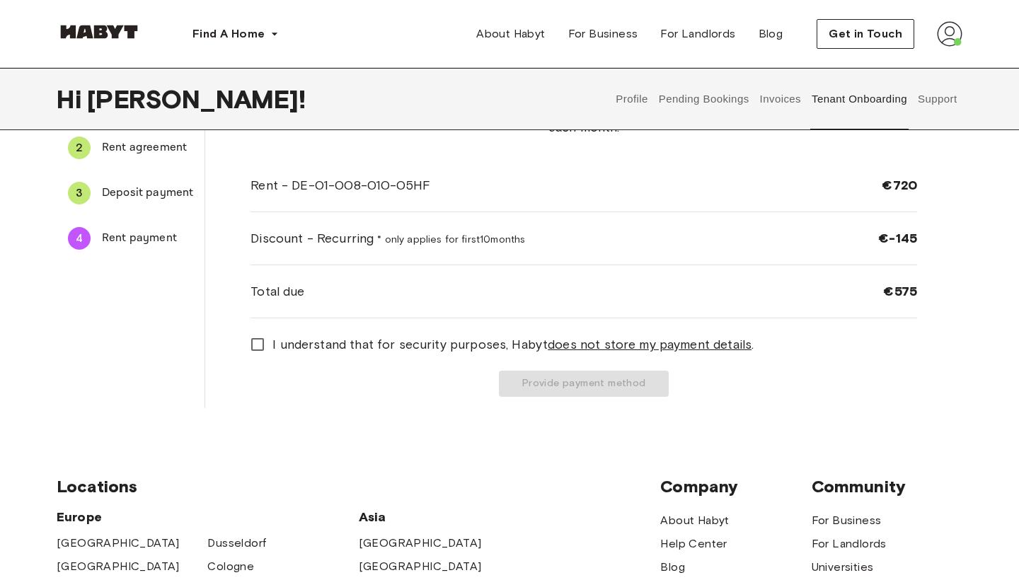
click at [330, 342] on span "I understand that for security purposes, Habyt does not store my payment detail…" at bounding box center [512, 344] width 481 height 18
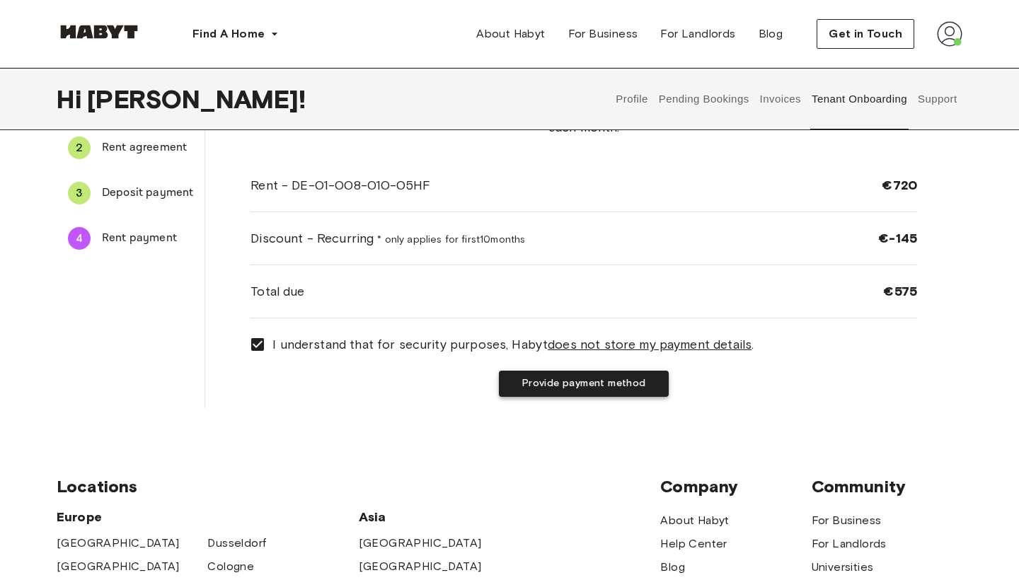
click at [523, 386] on button "Provide payment method" at bounding box center [584, 384] width 170 height 26
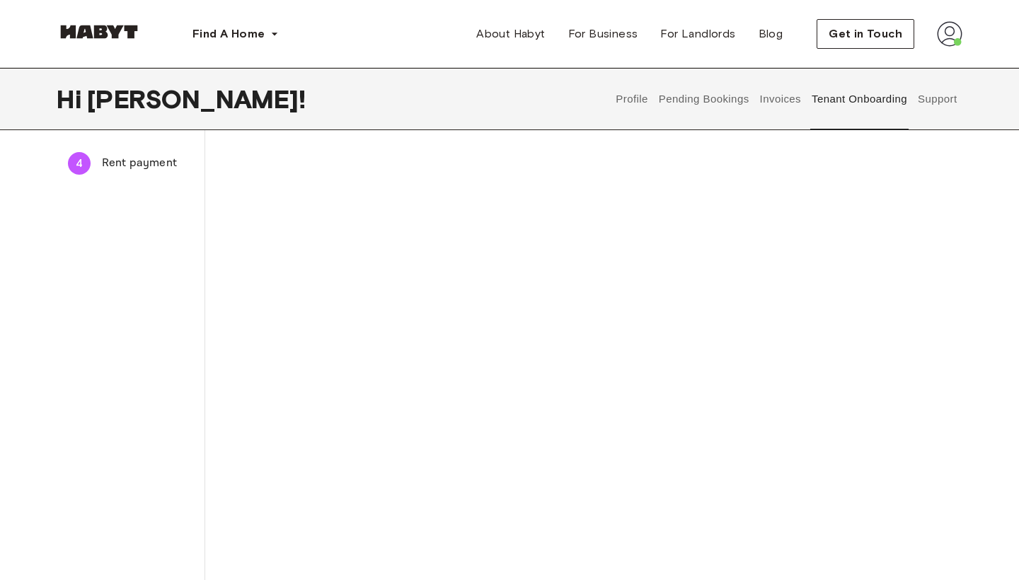
scroll to position [199, 0]
click at [847, 497] on div "The payment method you provide will be used to automatically charge your monthl…" at bounding box center [583, 409] width 666 height 833
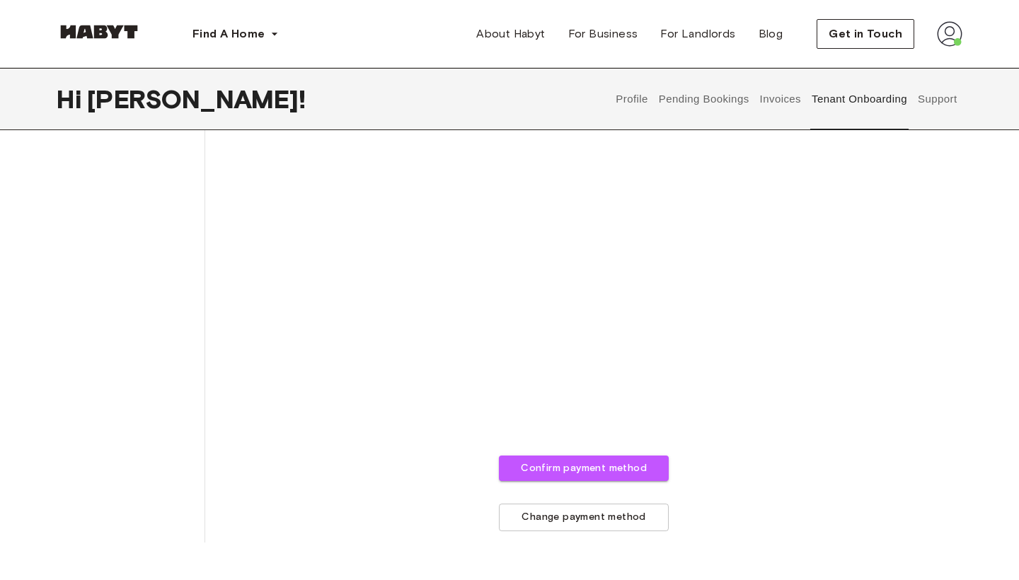
scroll to position [499, 0]
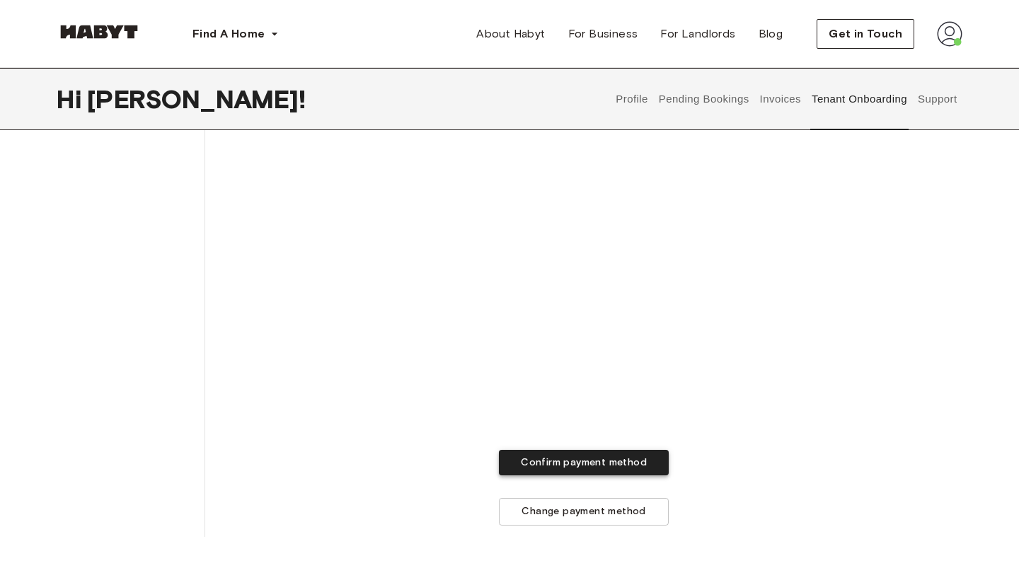
click at [554, 463] on button "Confirm payment method" at bounding box center [584, 463] width 170 height 26
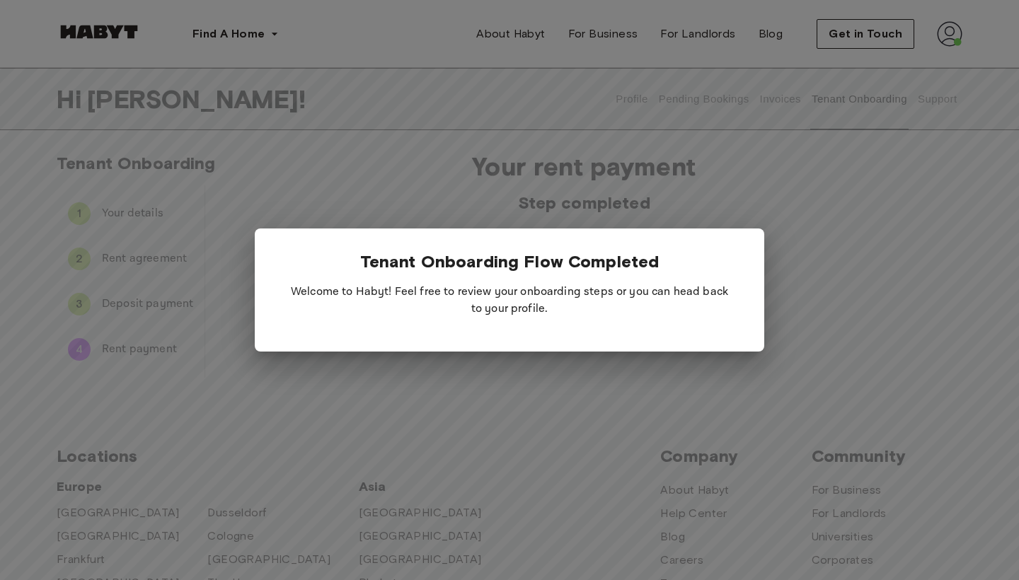
scroll to position [0, 0]
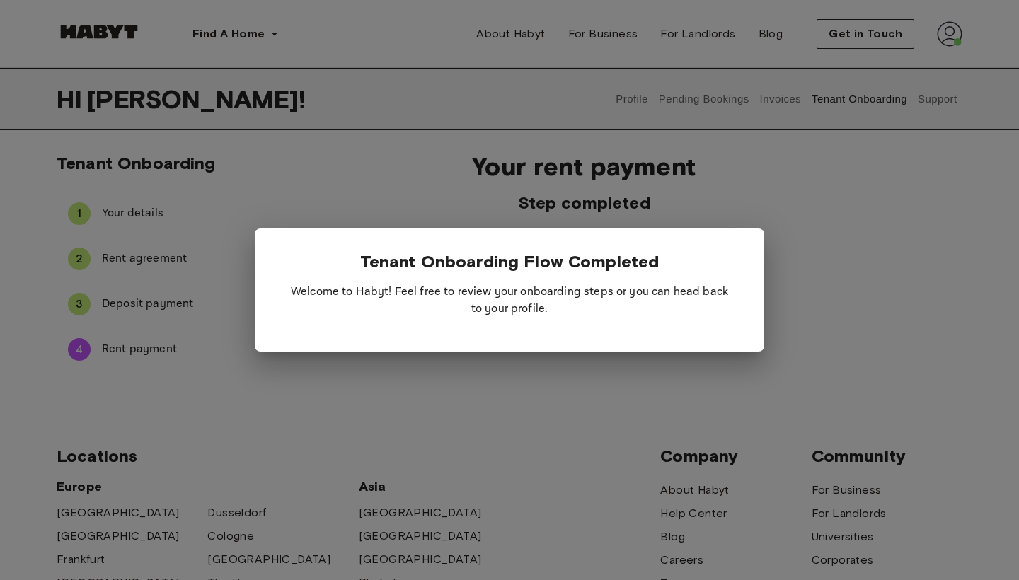
click at [567, 369] on div at bounding box center [509, 290] width 1019 height 580
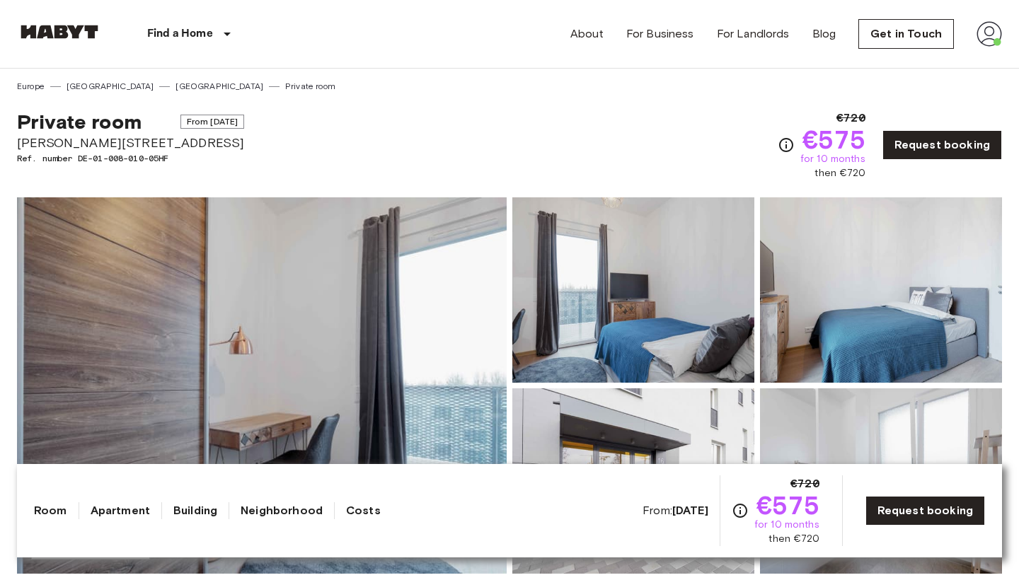
click at [481, 130] on div "Private room From [DATE] [PERSON_NAME][STREET_ADDRESS]. number DE-01-008-010-05…" at bounding box center [509, 137] width 985 height 88
click at [990, 37] on img at bounding box center [988, 33] width 25 height 25
click at [922, 54] on li "Profile" at bounding box center [936, 59] width 141 height 25
click at [993, 35] on img at bounding box center [988, 33] width 25 height 25
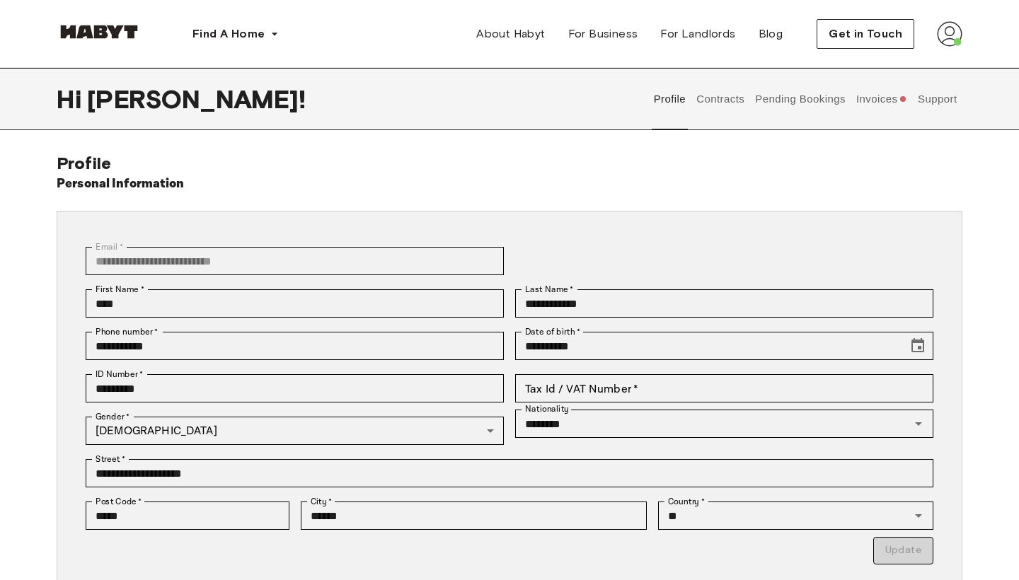
click at [771, 100] on button "Pending Bookings" at bounding box center [800, 99] width 94 height 62
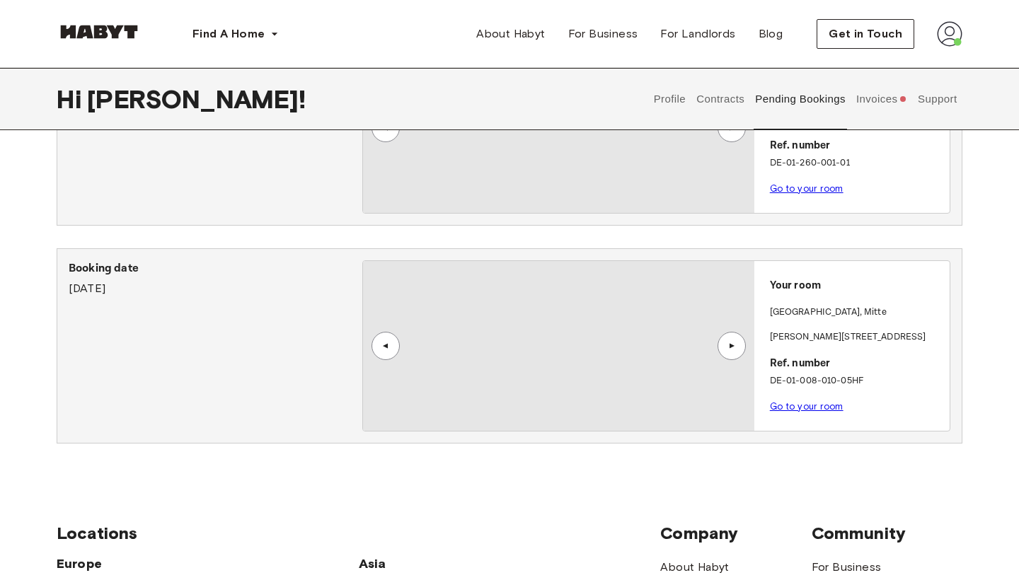
scroll to position [100, 0]
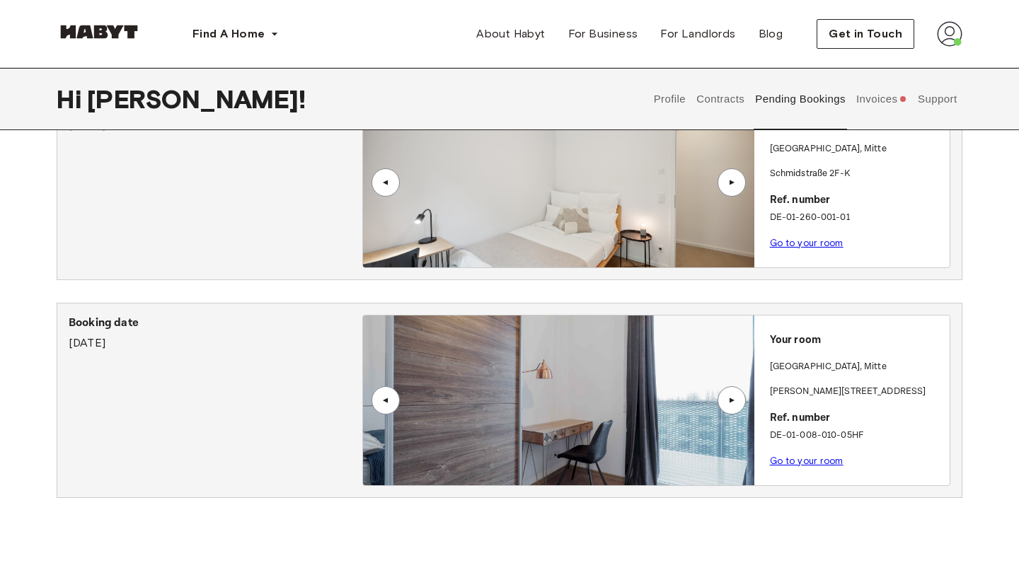
click at [736, 400] on div "▲" at bounding box center [731, 400] width 14 height 8
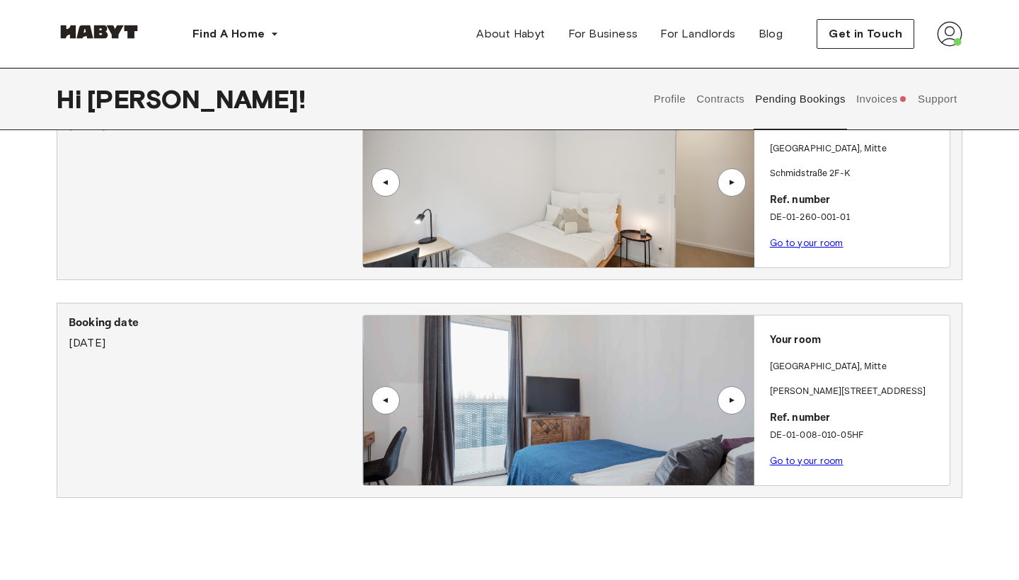
click at [736, 400] on div "▲" at bounding box center [731, 400] width 14 height 8
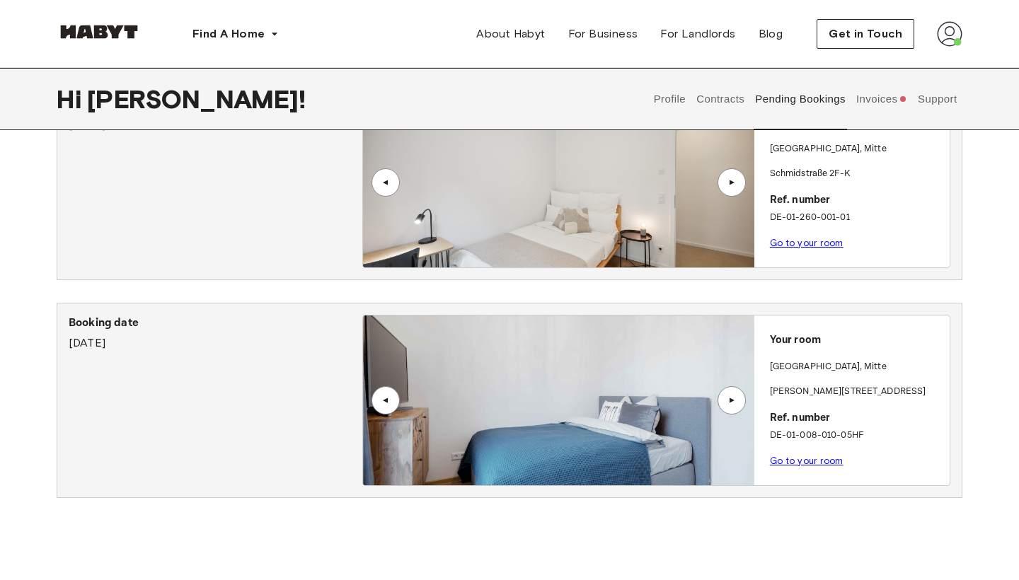
click at [736, 400] on div "▲" at bounding box center [731, 400] width 14 height 8
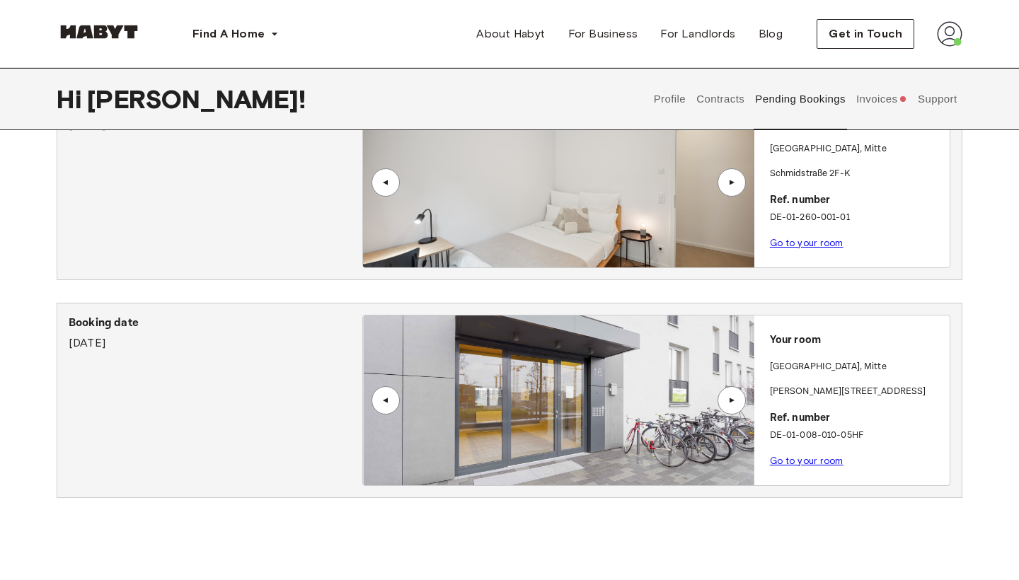
click at [736, 400] on div "▲" at bounding box center [731, 400] width 14 height 8
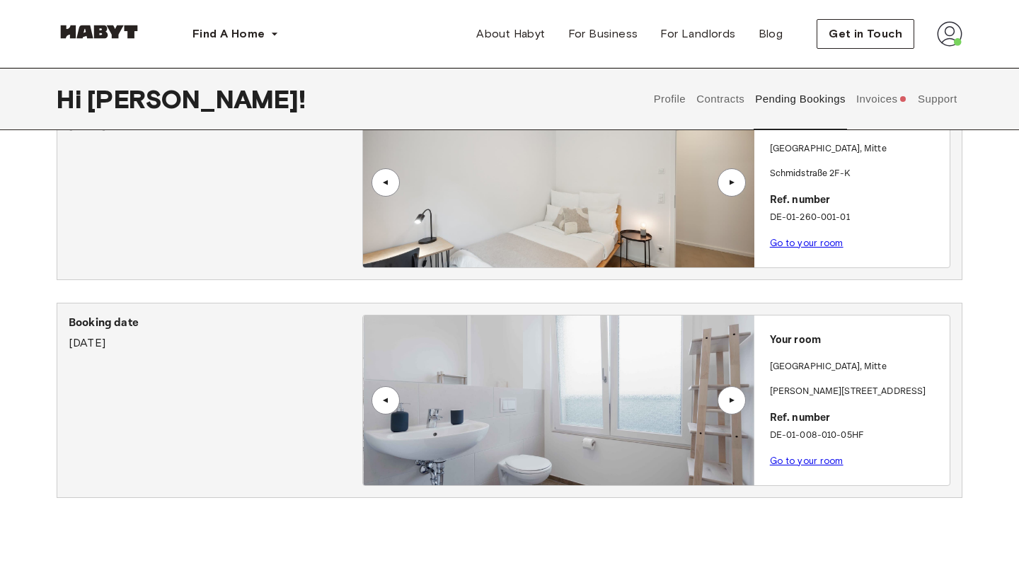
click at [618, 388] on img at bounding box center [559, 401] width 390 height 170
click at [736, 401] on div "▲" at bounding box center [731, 400] width 14 height 8
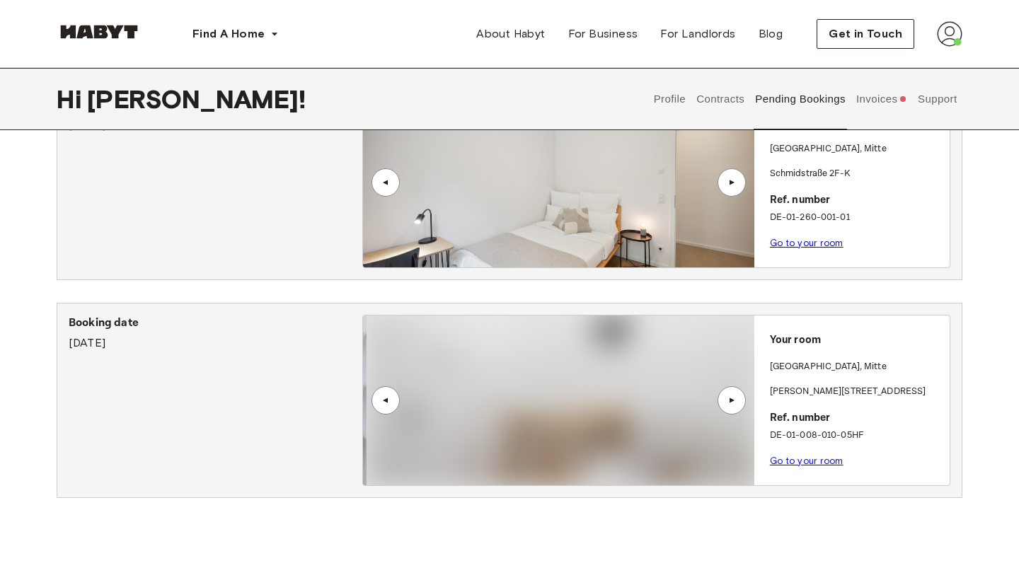
click at [802, 461] on link "Go to your room" at bounding box center [807, 461] width 74 height 11
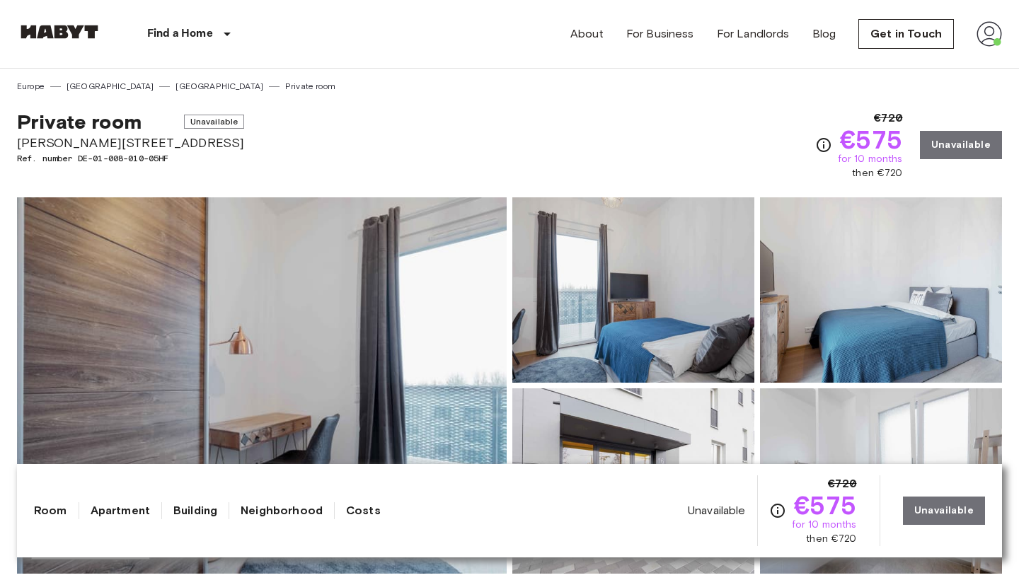
click at [346, 340] on img at bounding box center [262, 385] width 490 height 376
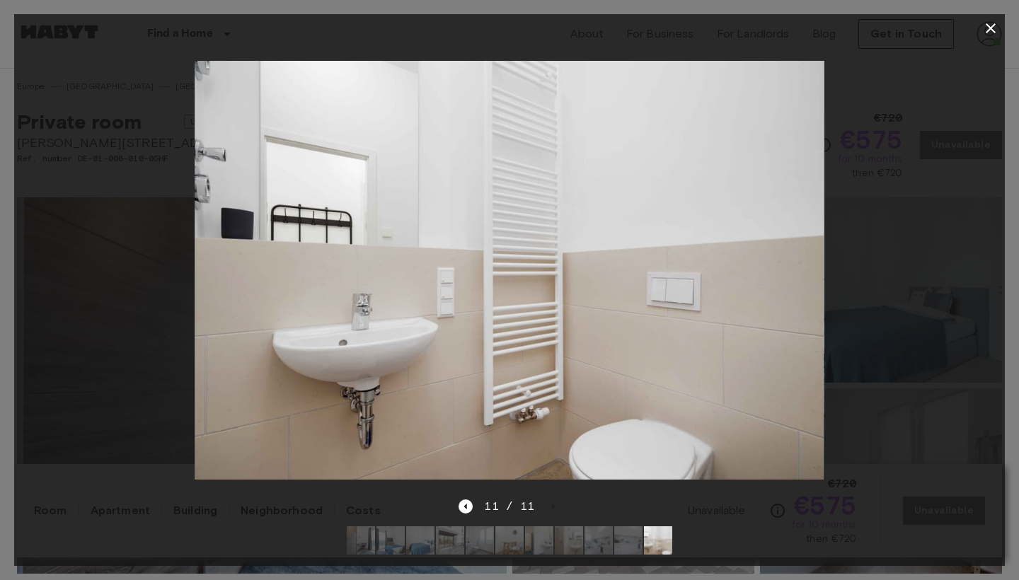
click at [983, 23] on icon "button" at bounding box center [990, 28] width 17 height 17
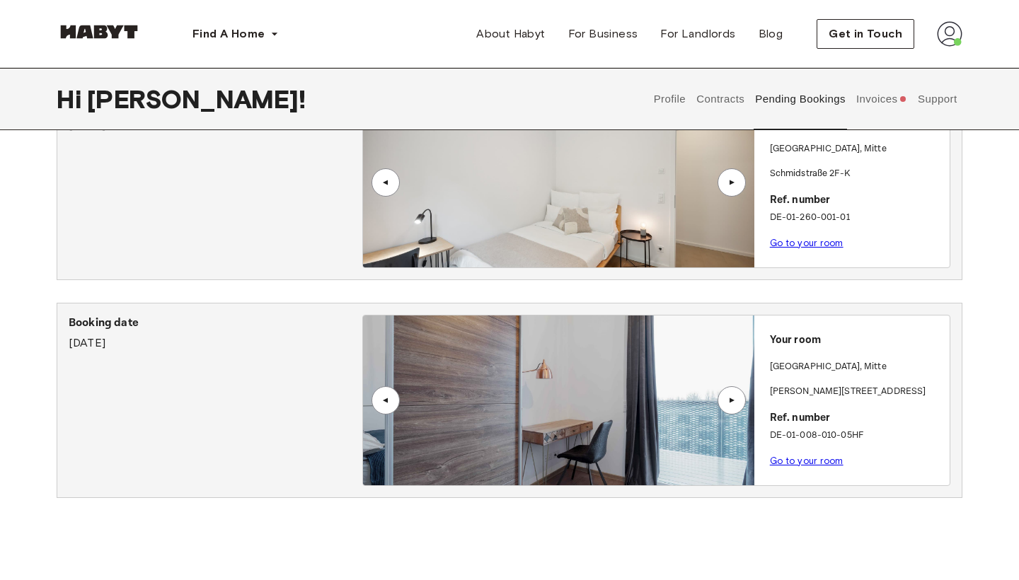
click at [729, 407] on div "▲" at bounding box center [731, 400] width 28 height 28
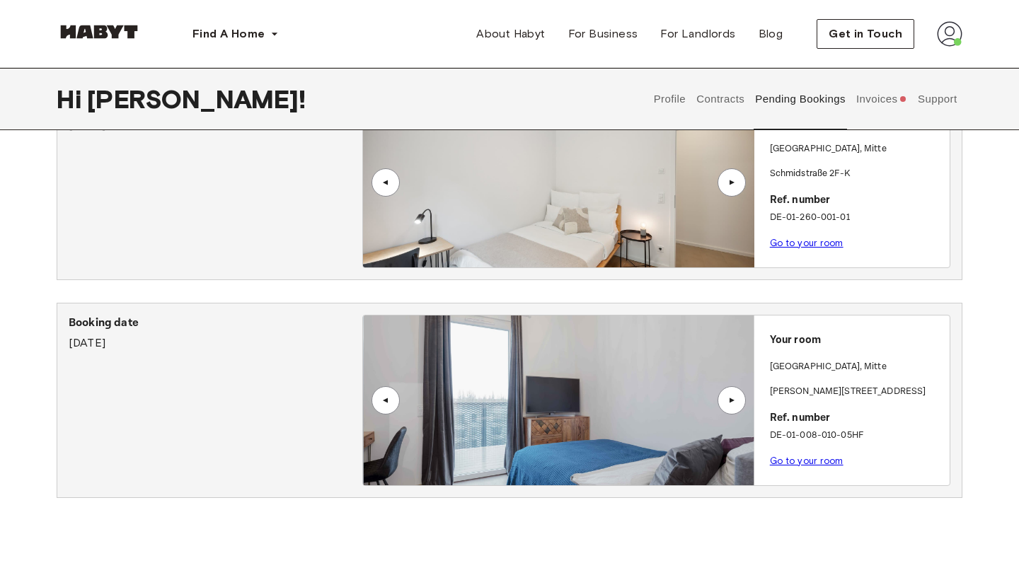
click at [804, 457] on link "Go to your room" at bounding box center [807, 461] width 74 height 11
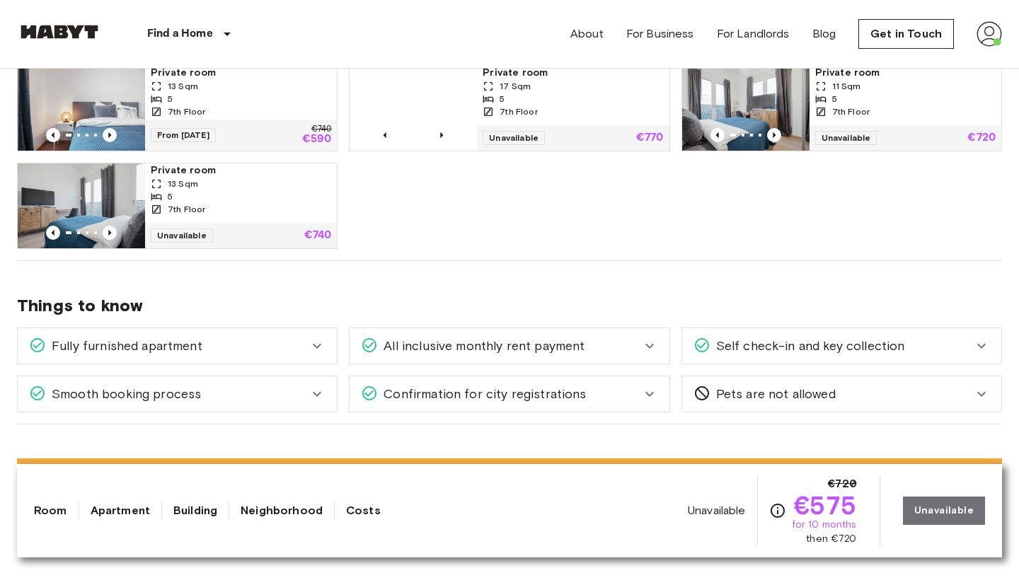
scroll to position [773, 0]
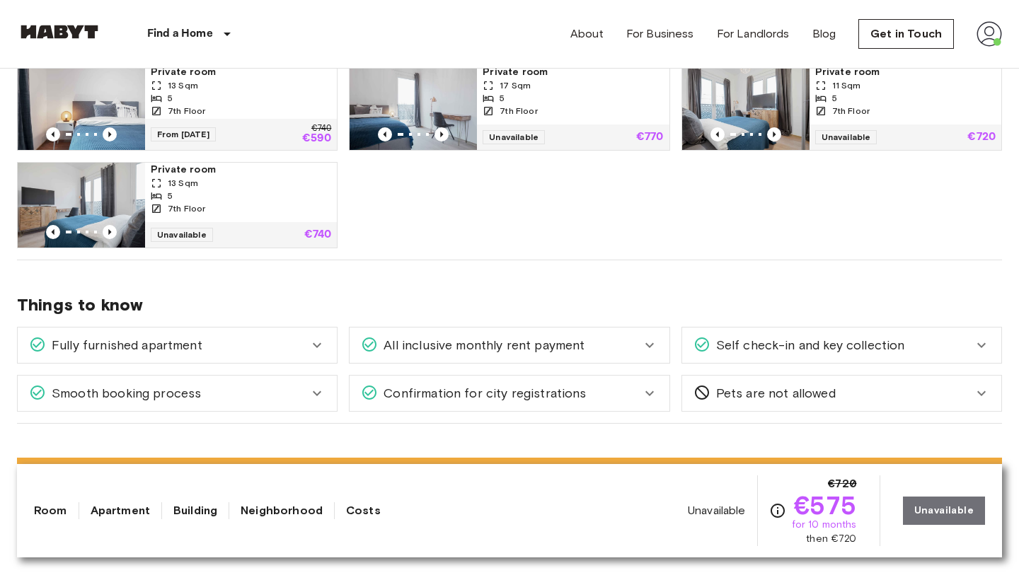
click at [248, 354] on div "Fully furnished apartment" at bounding box center [168, 345] width 279 height 18
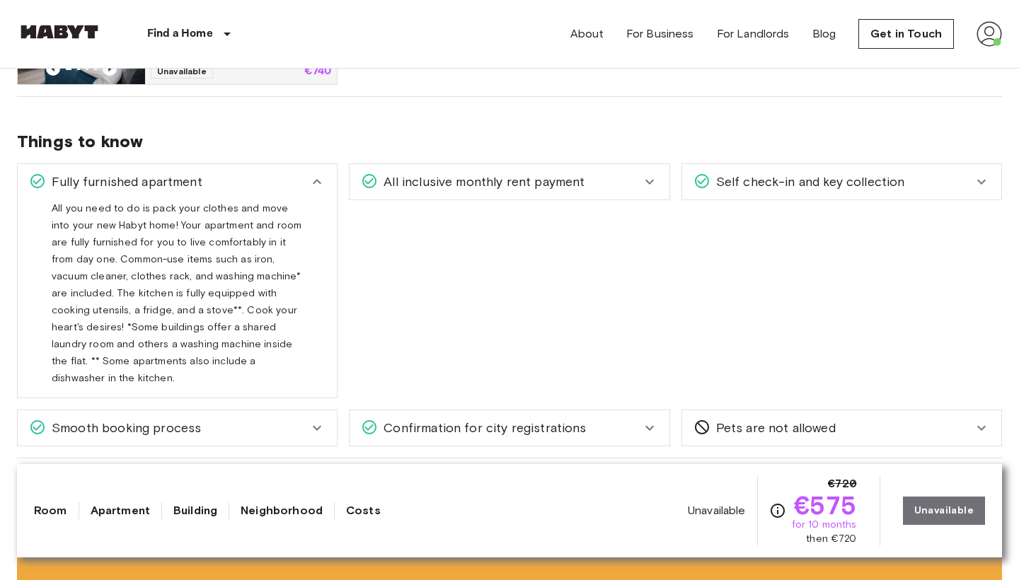
scroll to position [948, 0]
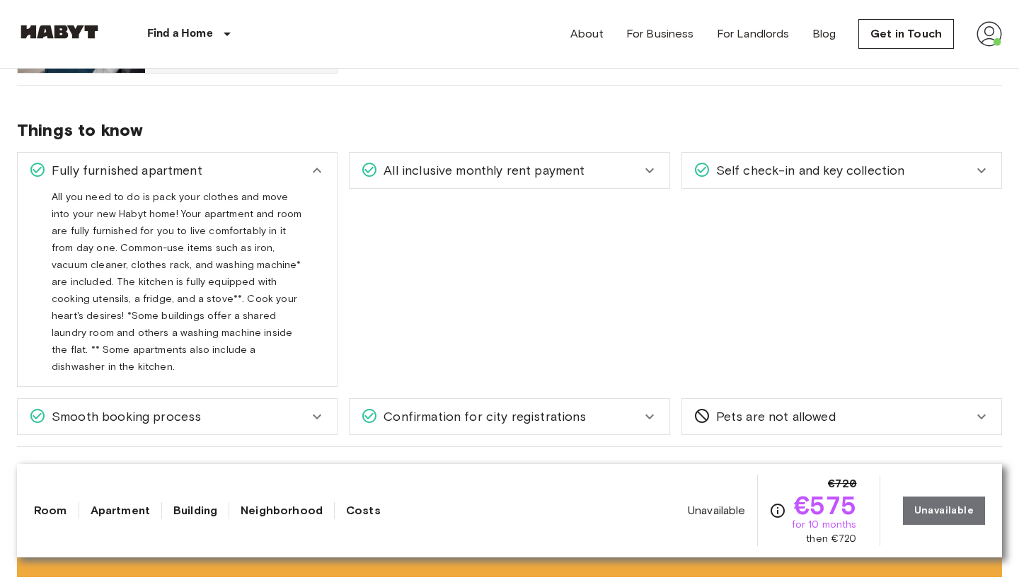
click at [500, 169] on span "All inclusive monthly rent payment" at bounding box center [481, 170] width 207 height 18
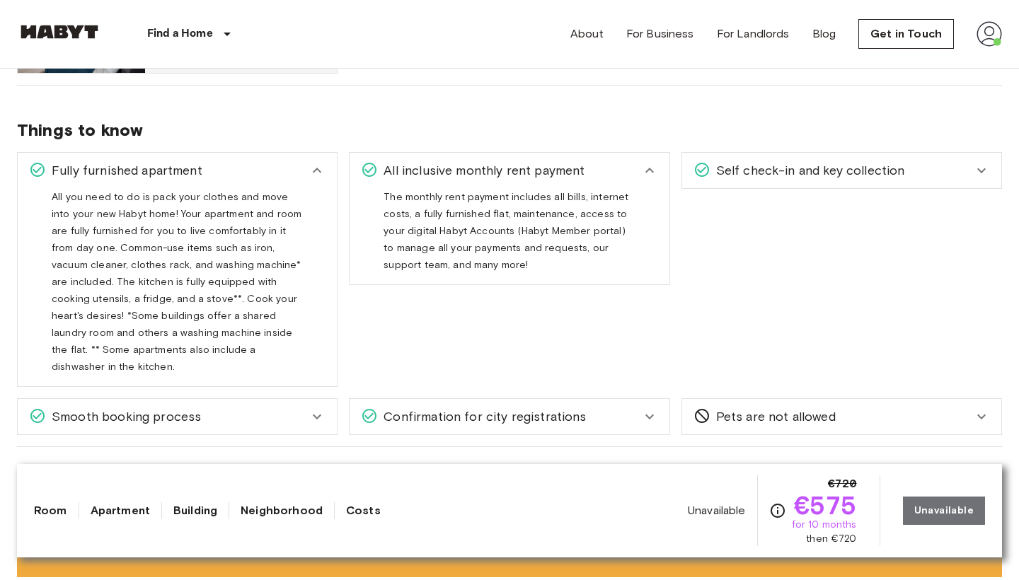
click at [770, 163] on span "Self check-in and key collection" at bounding box center [807, 170] width 195 height 18
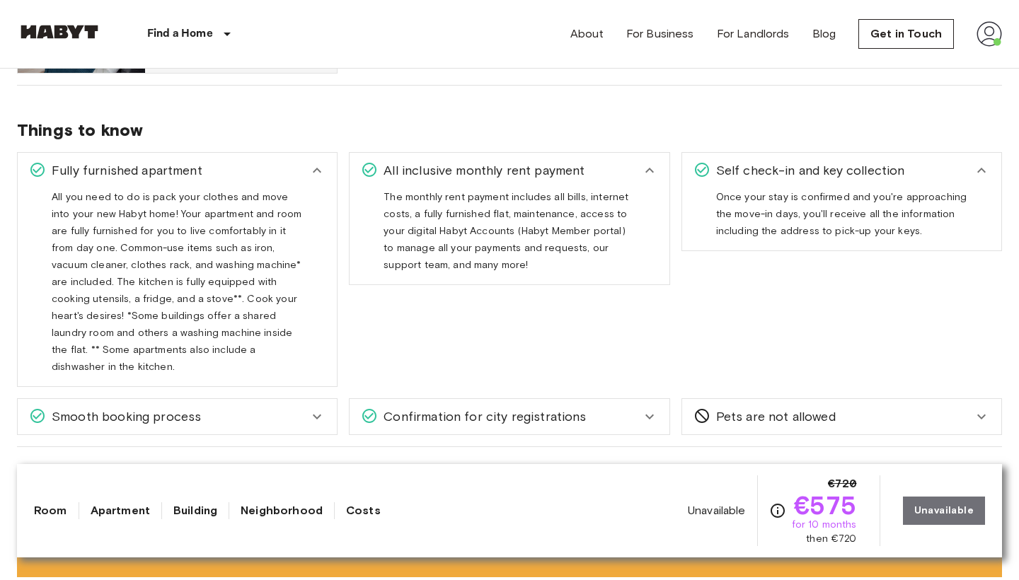
click at [184, 407] on span "Smooth booking process" at bounding box center [123, 416] width 155 height 18
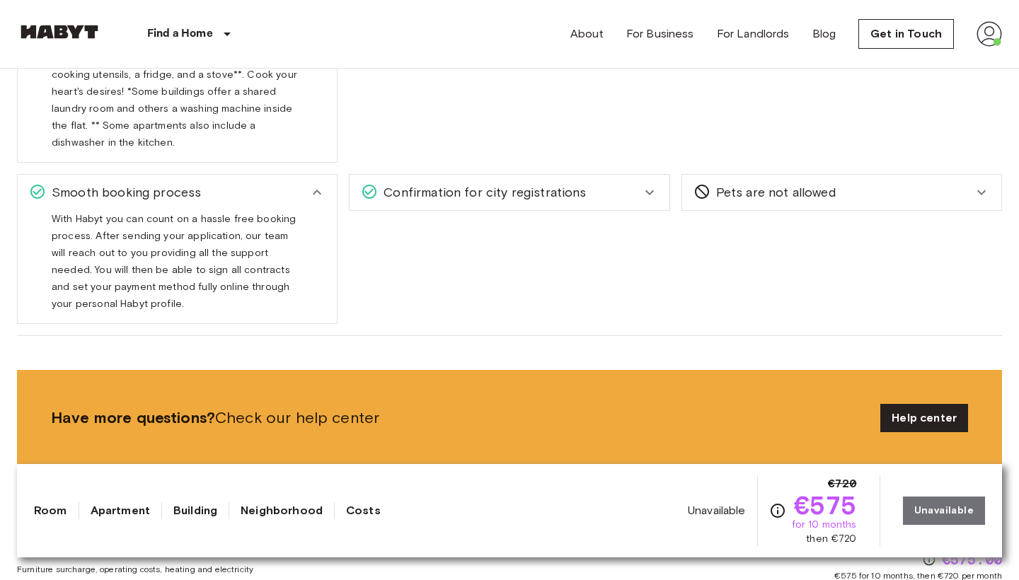
scroll to position [1174, 0]
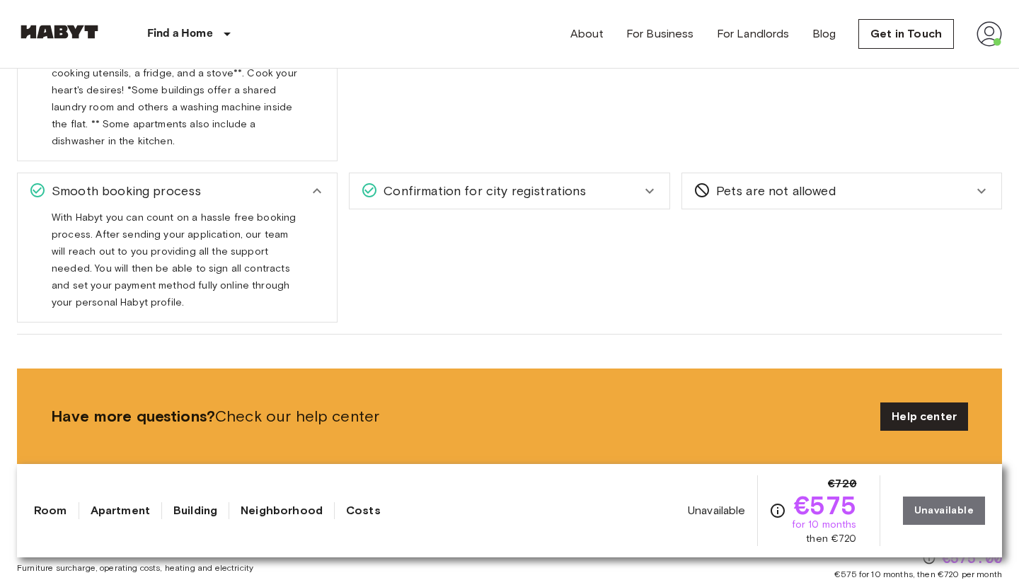
click at [472, 182] on span "Confirmation for city registrations" at bounding box center [482, 191] width 208 height 18
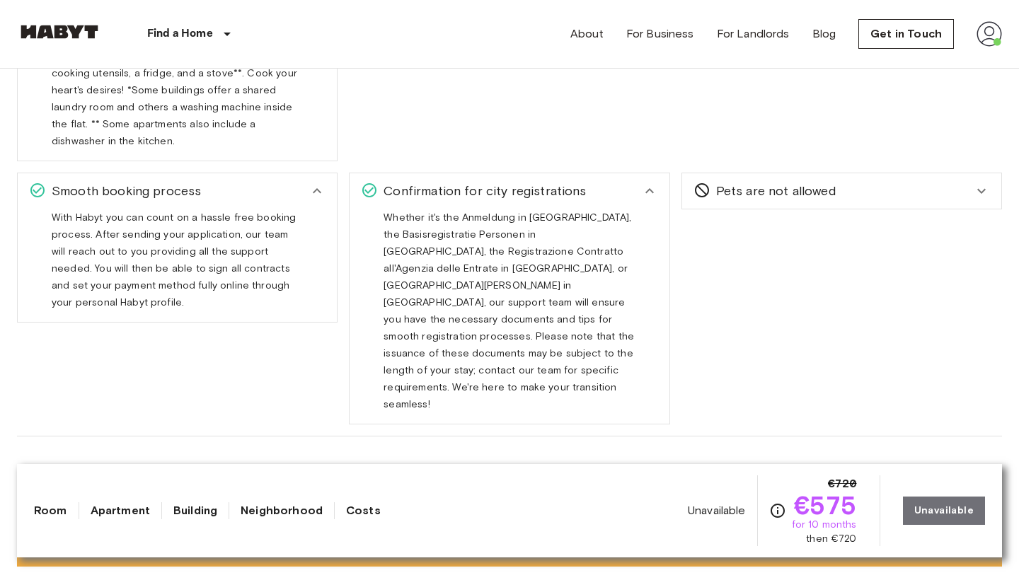
click at [759, 182] on span "Pets are not allowed" at bounding box center [772, 191] width 125 height 18
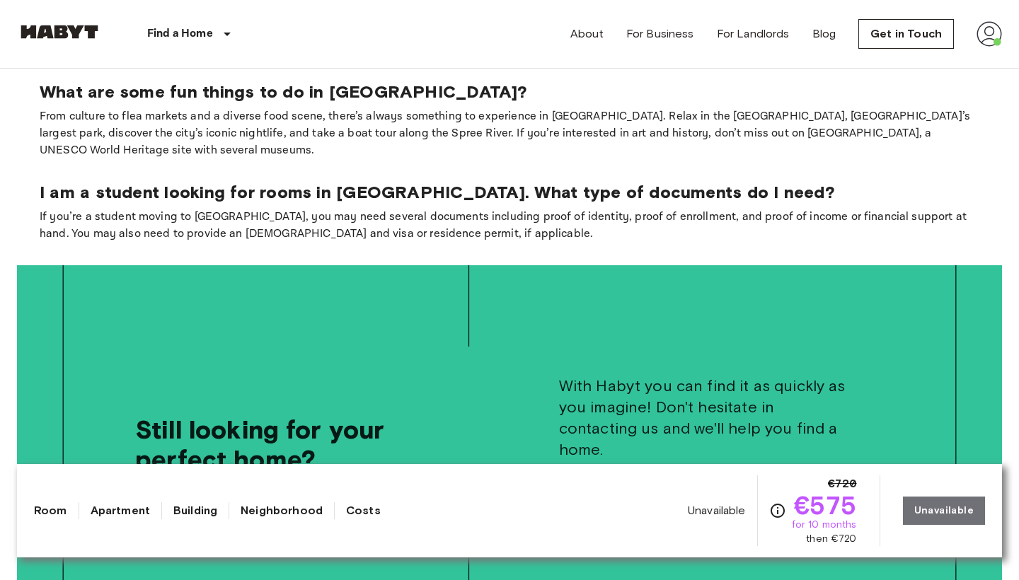
scroll to position [2792, 0]
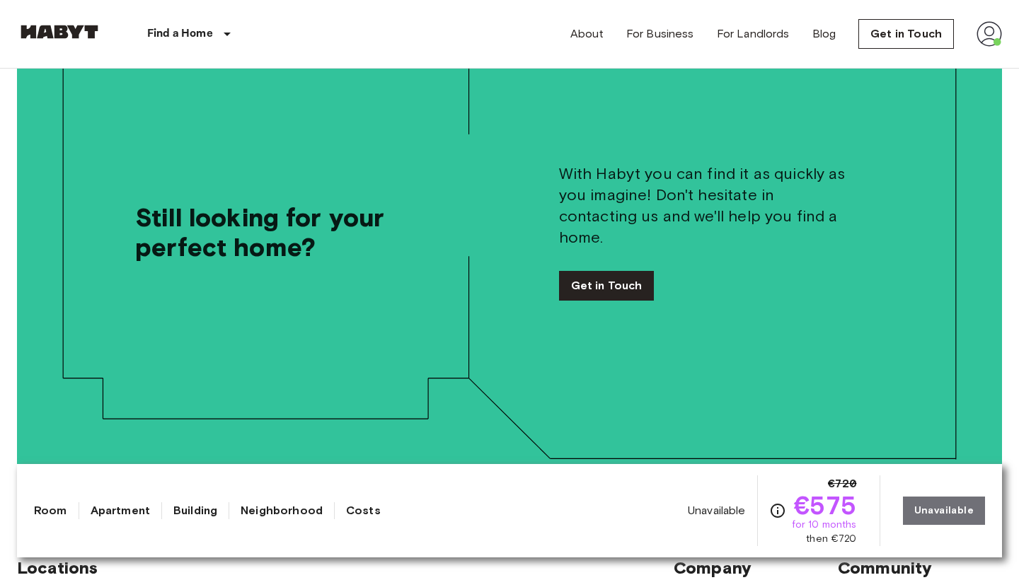
click at [60, 509] on link "Room" at bounding box center [50, 510] width 33 height 17
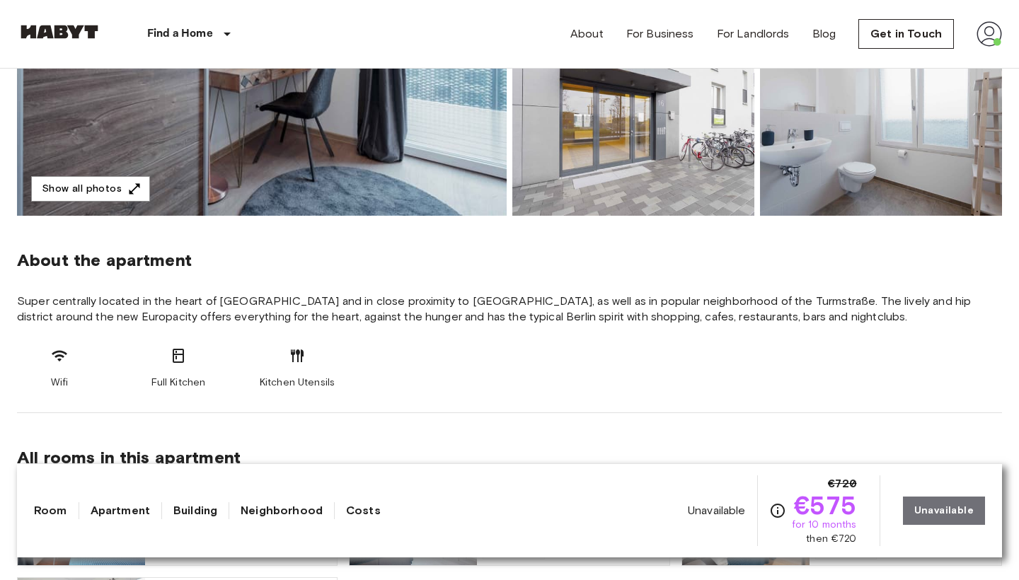
scroll to position [0, 0]
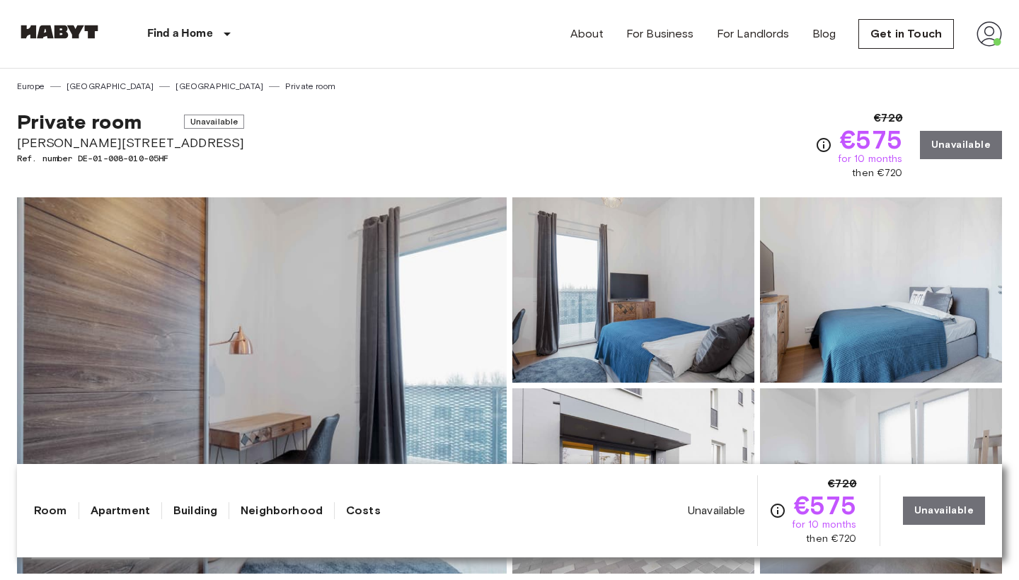
click at [54, 519] on link "Room" at bounding box center [50, 510] width 33 height 17
click at [91, 516] on link "Apartment" at bounding box center [120, 510] width 59 height 17
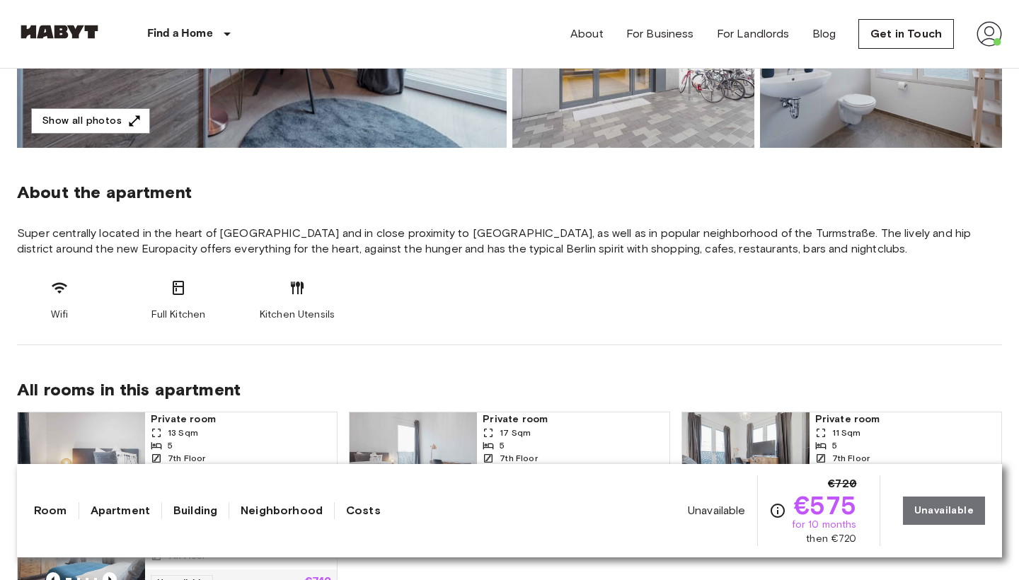
scroll to position [506, 0]
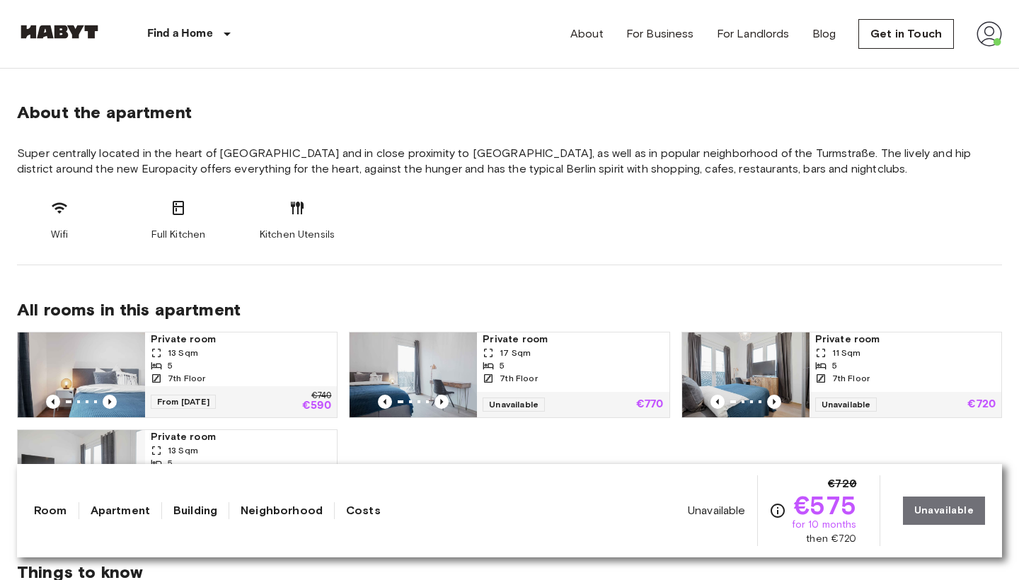
click at [209, 502] on div "Room Apartment Building Neighborhood Costs Unavailable €720 €575 for 10 months …" at bounding box center [509, 510] width 951 height 71
click at [204, 511] on link "Building" at bounding box center [195, 510] width 44 height 17
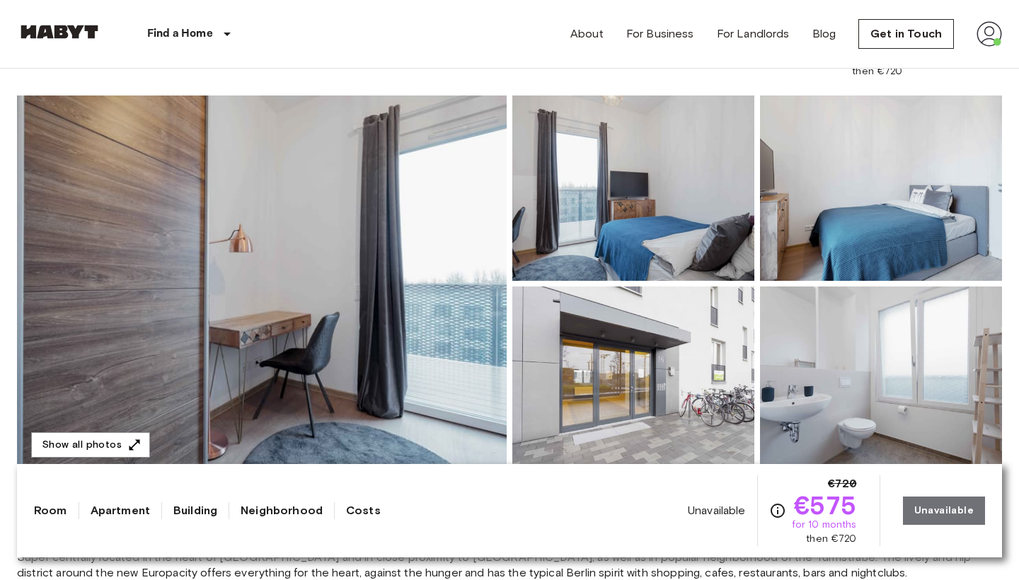
scroll to position [0, 0]
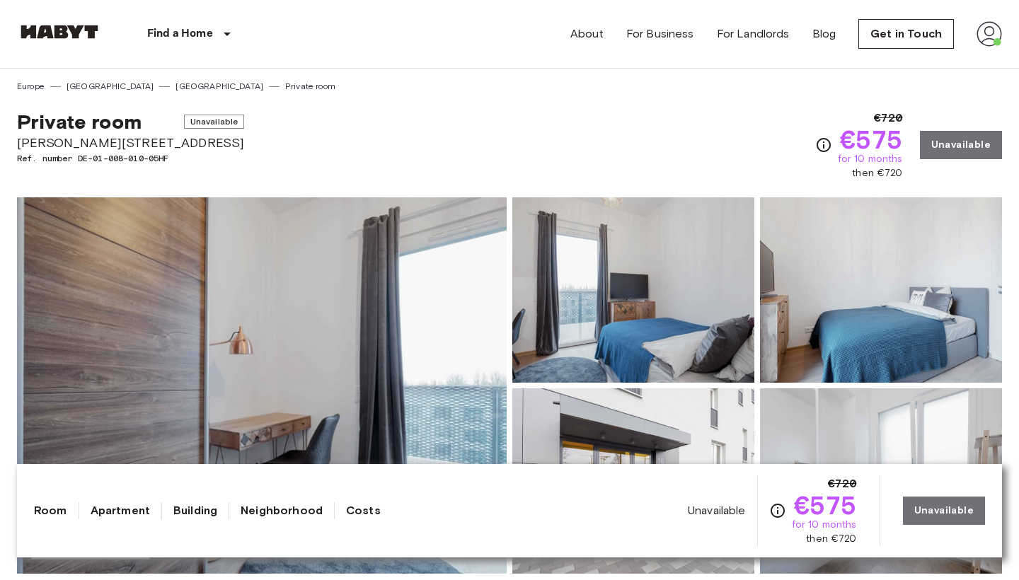
click at [253, 512] on link "Neighborhood" at bounding box center [282, 510] width 82 height 17
click at [361, 509] on link "Costs" at bounding box center [363, 510] width 35 height 17
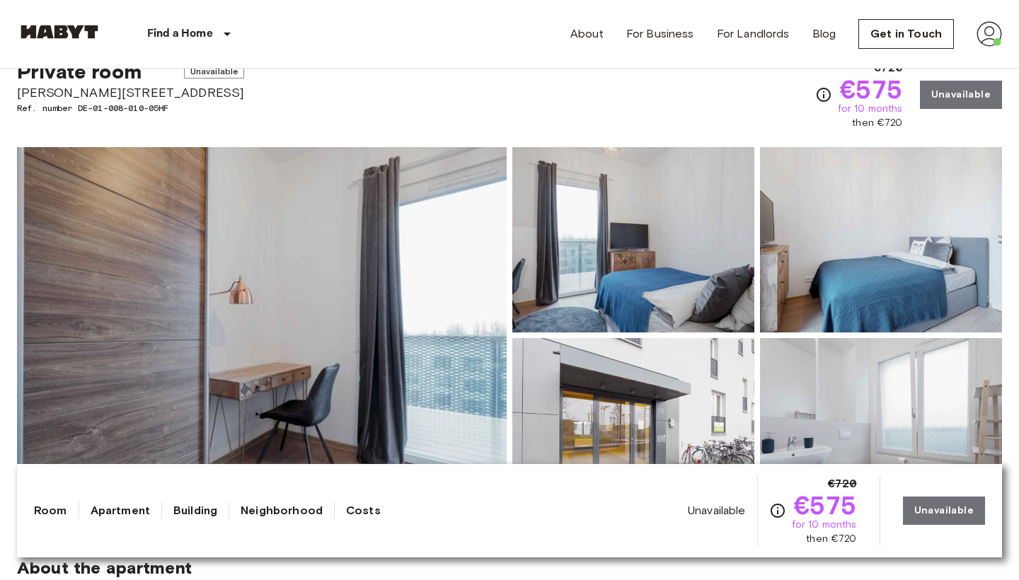
click at [441, 337] on img at bounding box center [262, 335] width 490 height 376
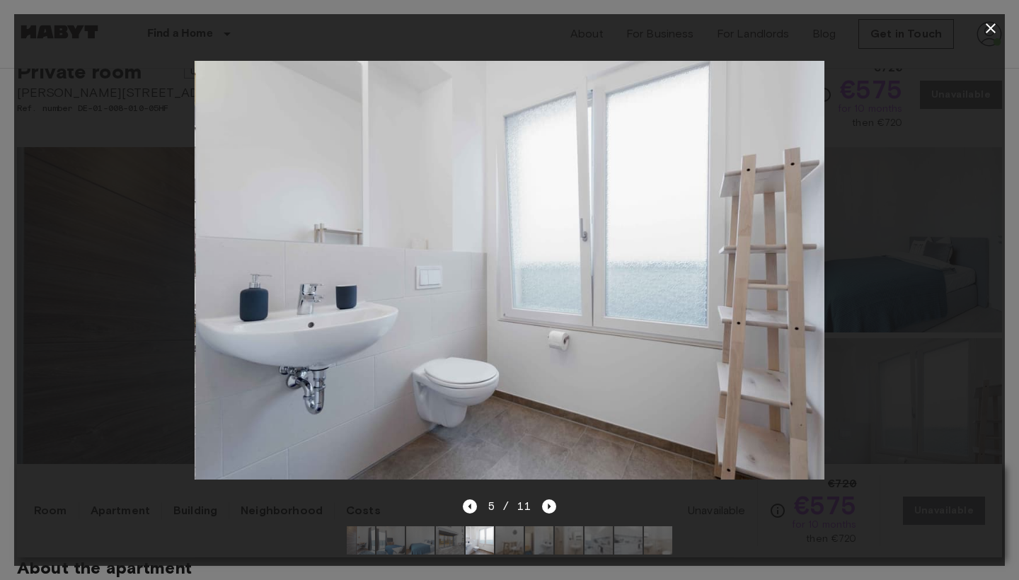
click at [995, 21] on icon "button" at bounding box center [990, 28] width 17 height 17
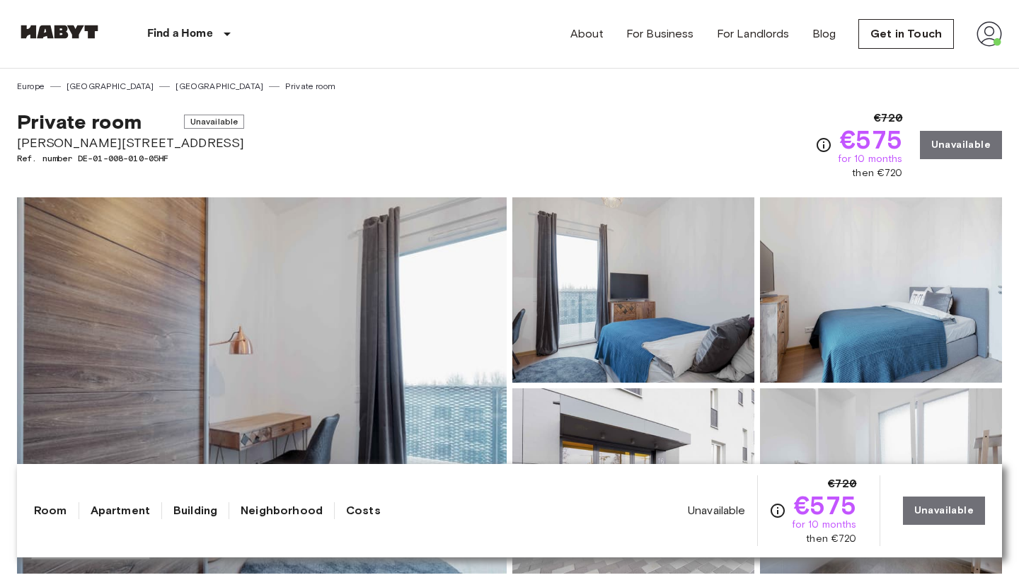
scroll to position [0, 0]
click at [985, 23] on img at bounding box center [988, 33] width 25 height 25
click at [579, 120] on div at bounding box center [509, 290] width 1019 height 580
